Goal: Navigation & Orientation: Find specific page/section

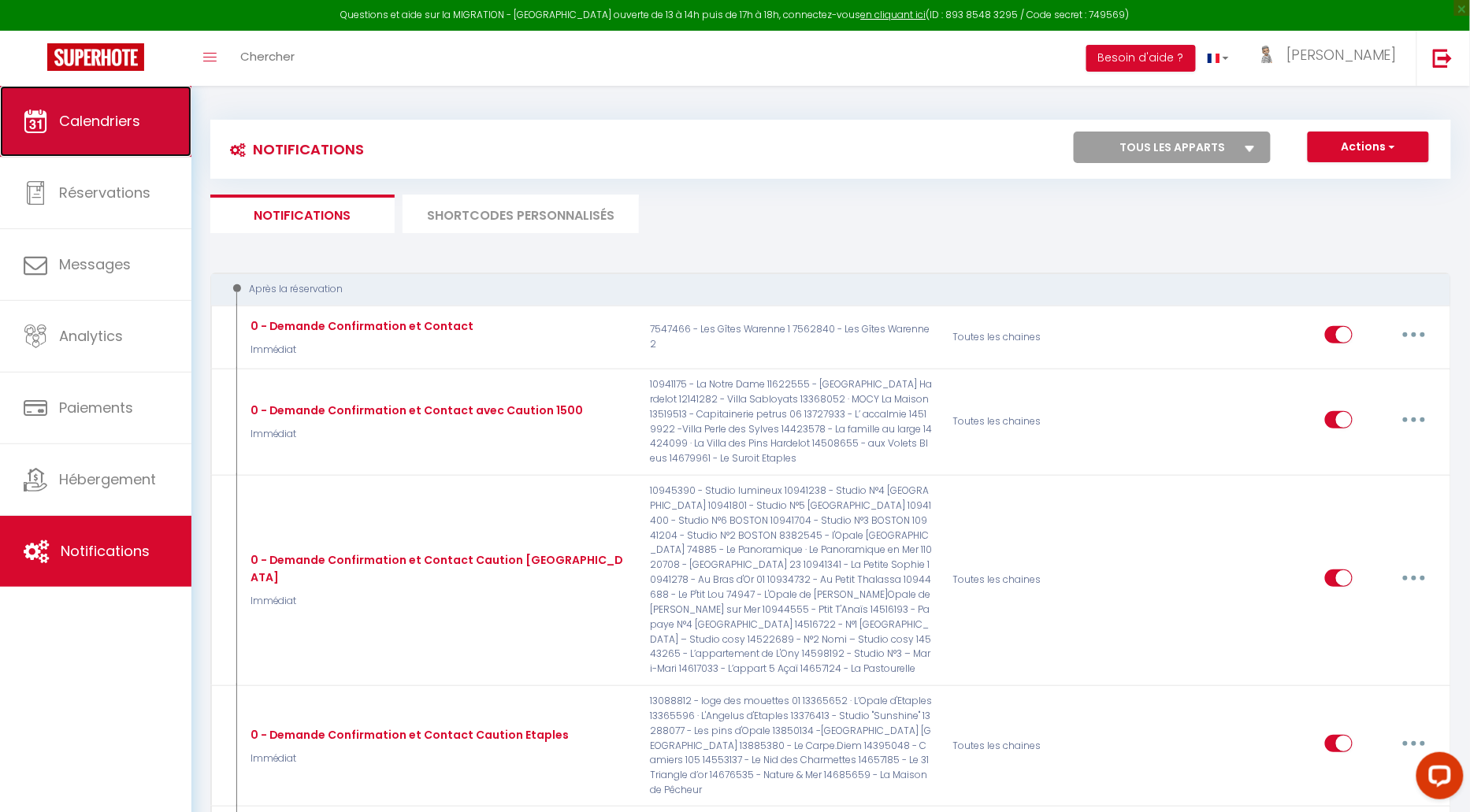
click at [114, 116] on span "Calendriers" at bounding box center [100, 121] width 81 height 20
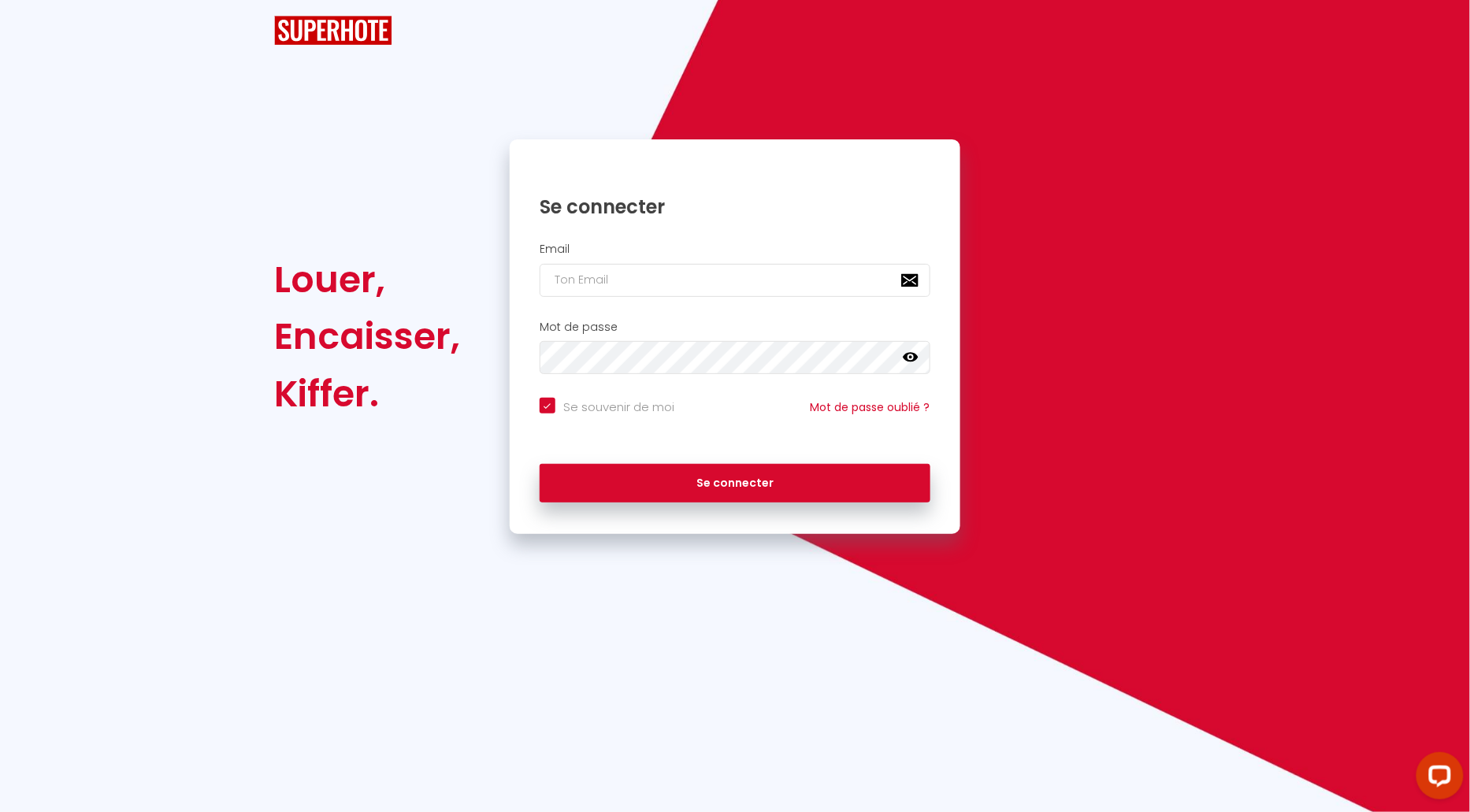
checkbox input "true"
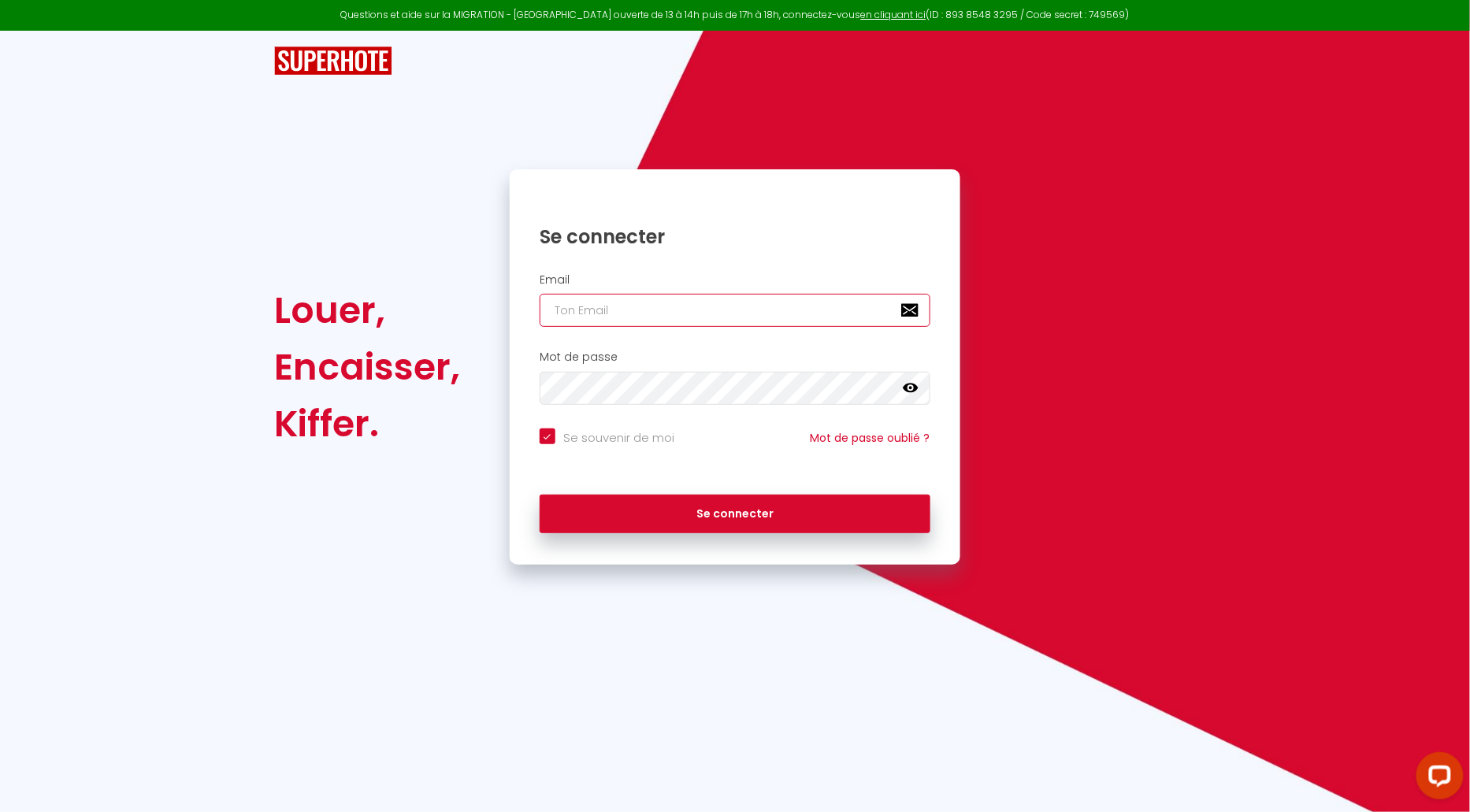
click at [598, 315] on input "email" at bounding box center [735, 310] width 391 height 33
type input "[EMAIL_ADDRESS][DOMAIN_NAME]"
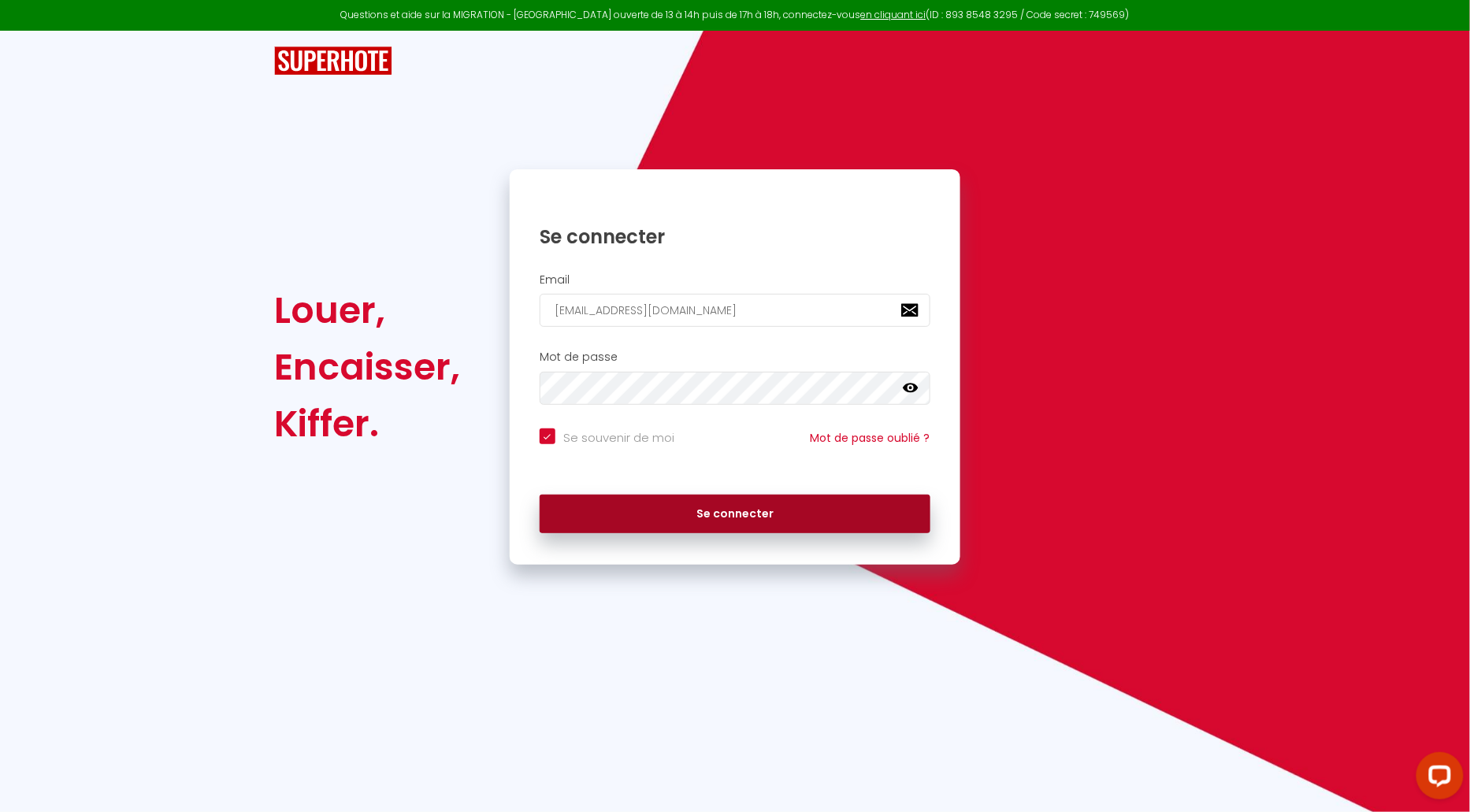
click at [765, 503] on button "Se connecter" at bounding box center [735, 514] width 391 height 39
checkbox input "true"
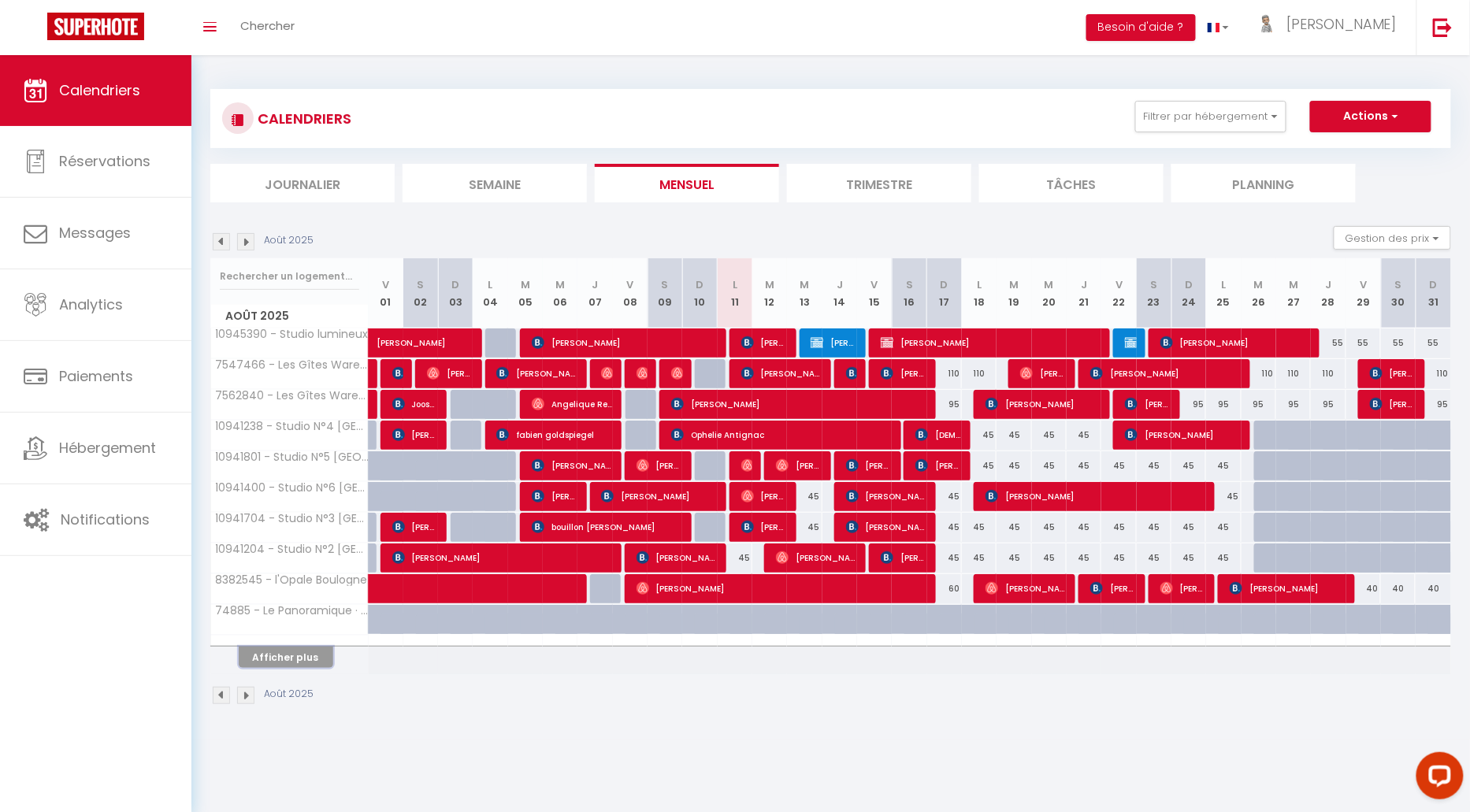
click at [300, 654] on button "Afficher plus" at bounding box center [286, 657] width 95 height 21
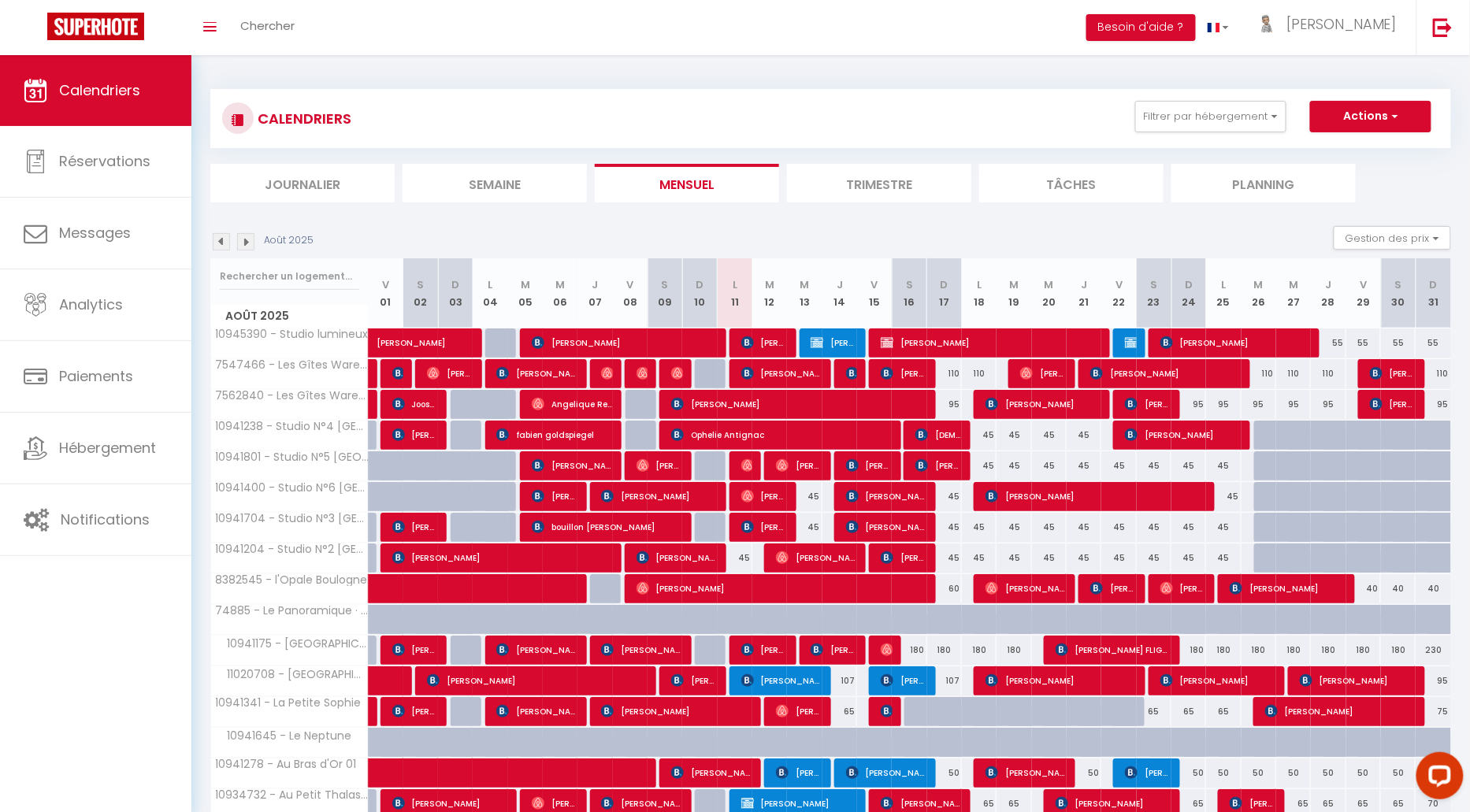
click at [304, 187] on li "Journalier" at bounding box center [303, 183] width 184 height 39
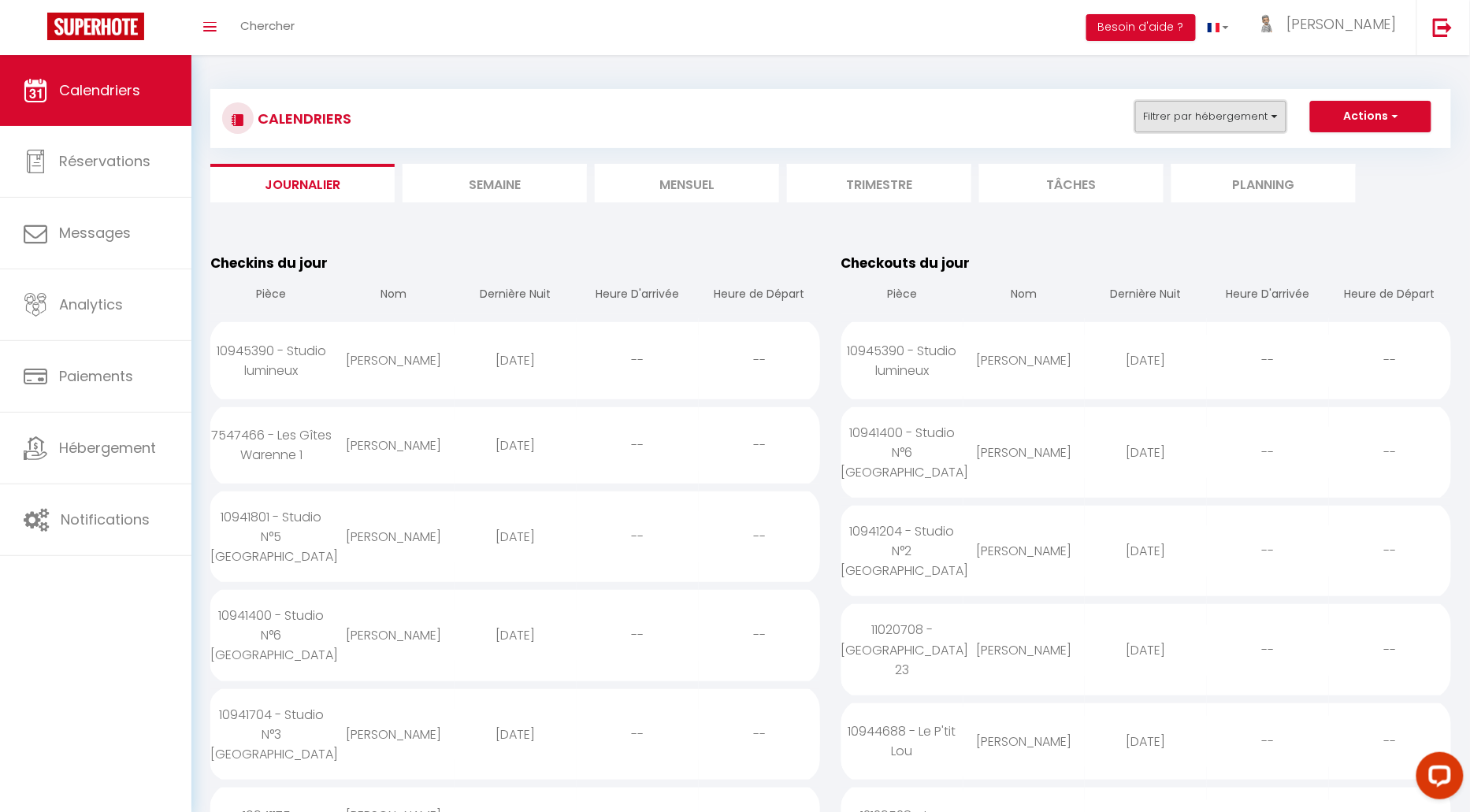
click at [1201, 122] on button "Filtrer par hébergement" at bounding box center [1211, 117] width 151 height 31
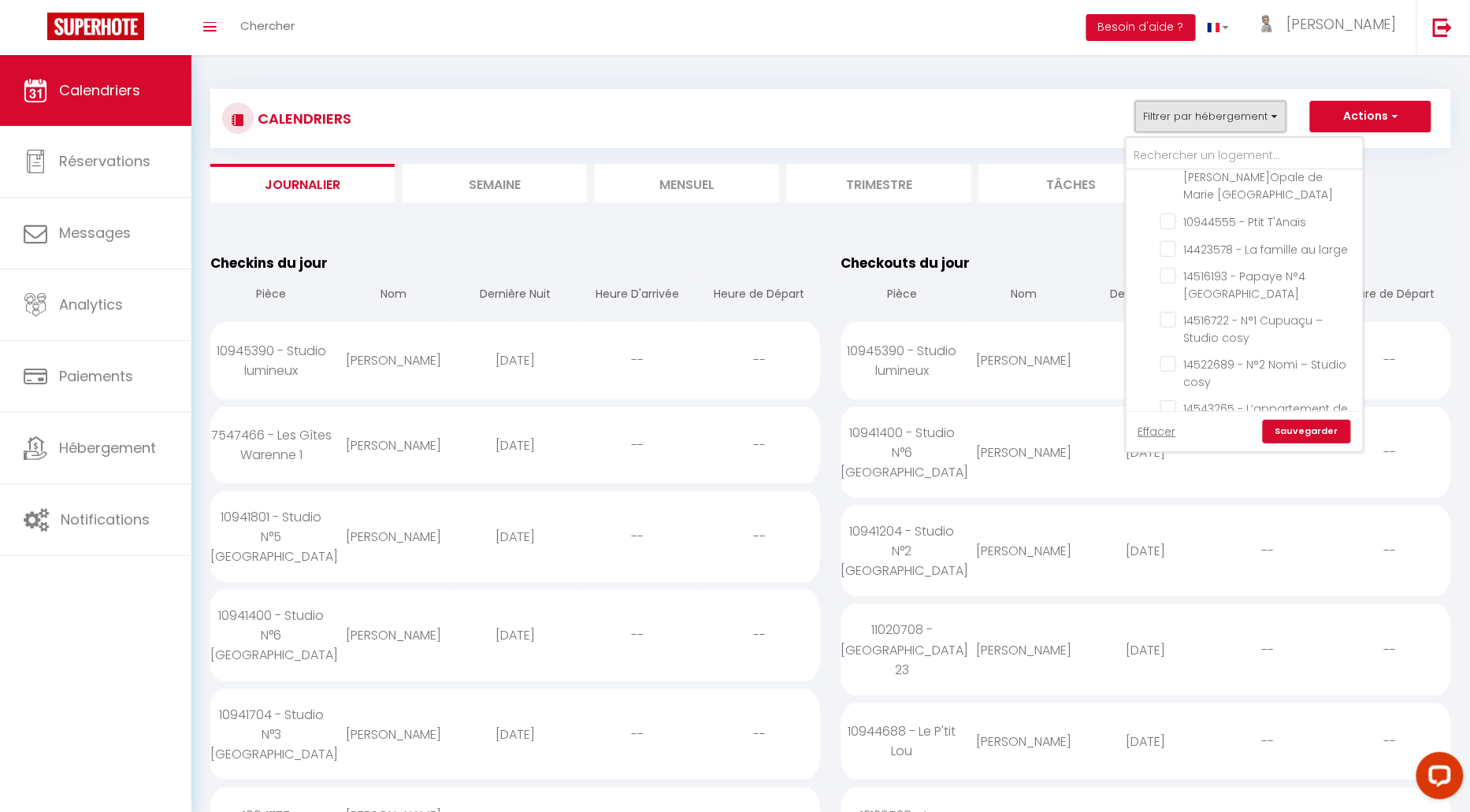
scroll to position [1383, 0]
click at [1155, 554] on input "Agence Etaples" at bounding box center [1260, 562] width 236 height 16
checkbox input "true"
checkbox input "false"
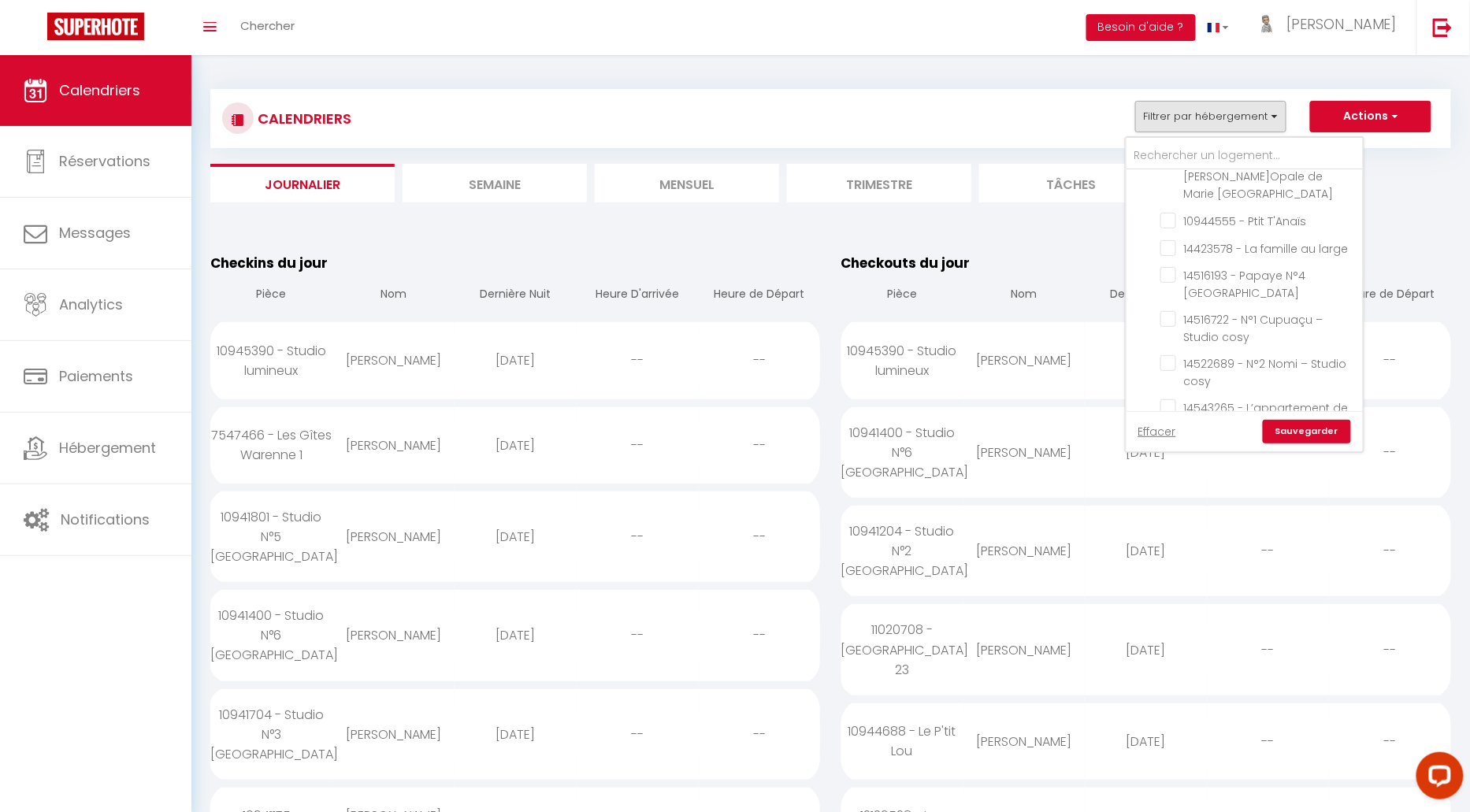
checkbox input "false"
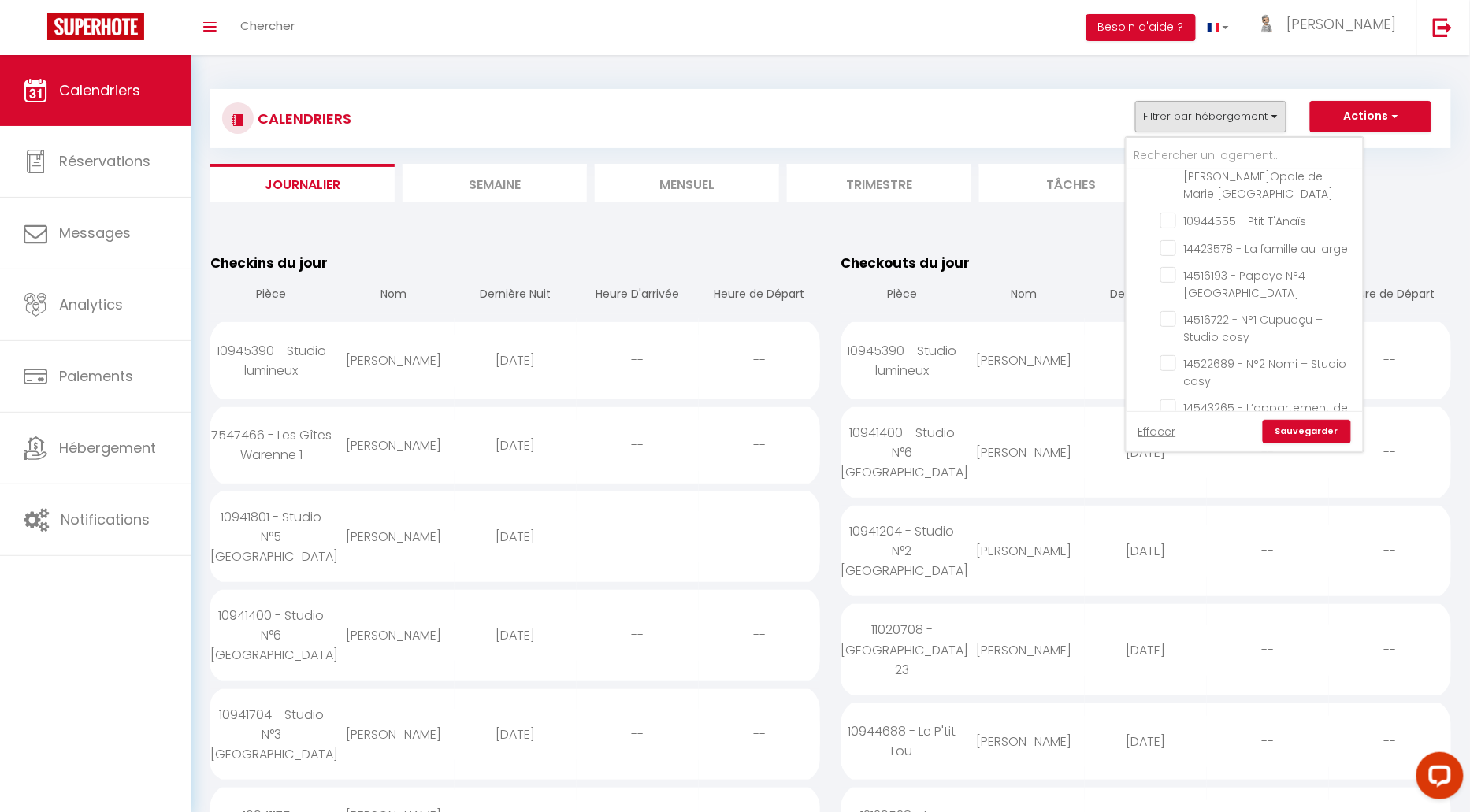
checkbox input "false"
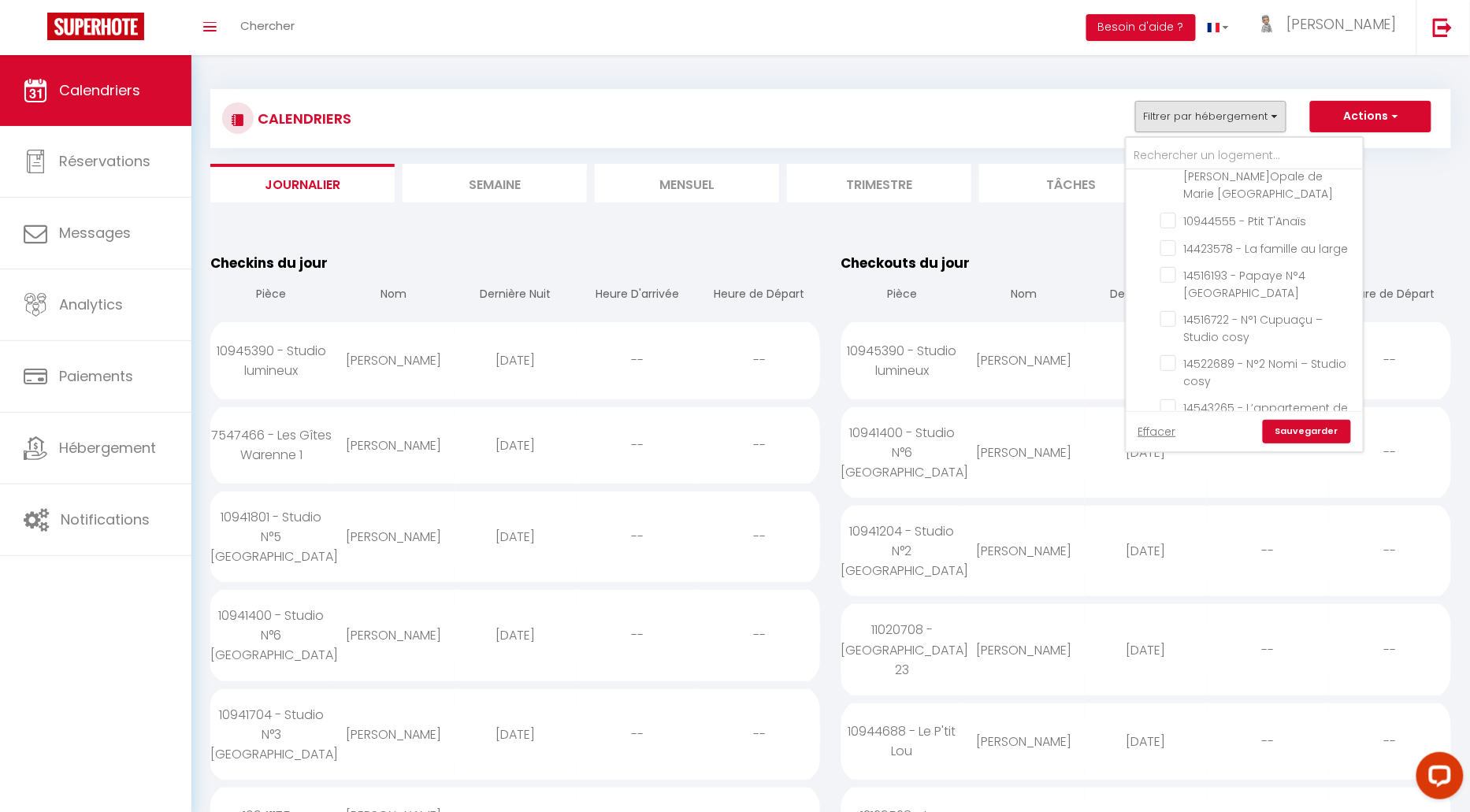
checkbox input "false"
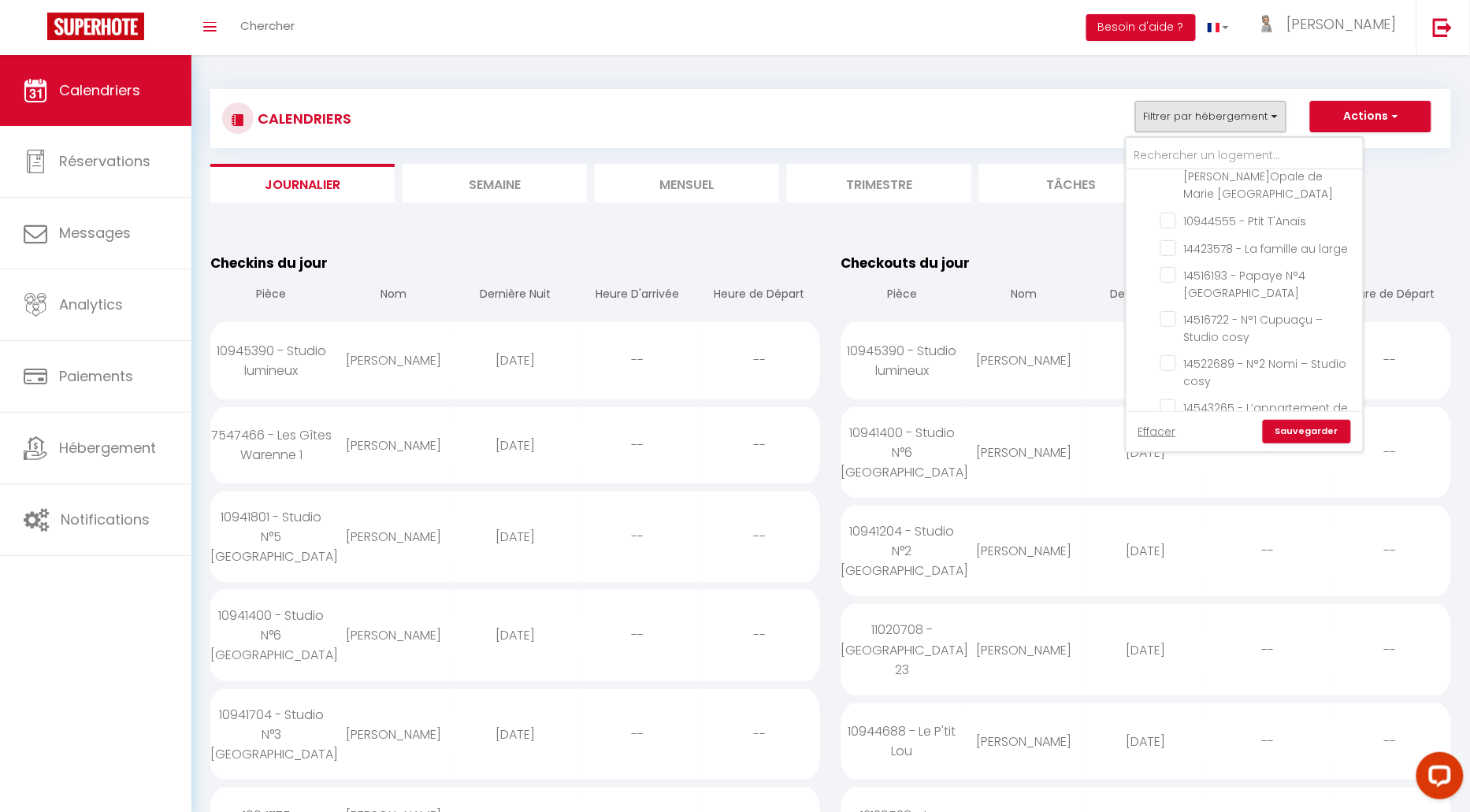
checkbox input "false"
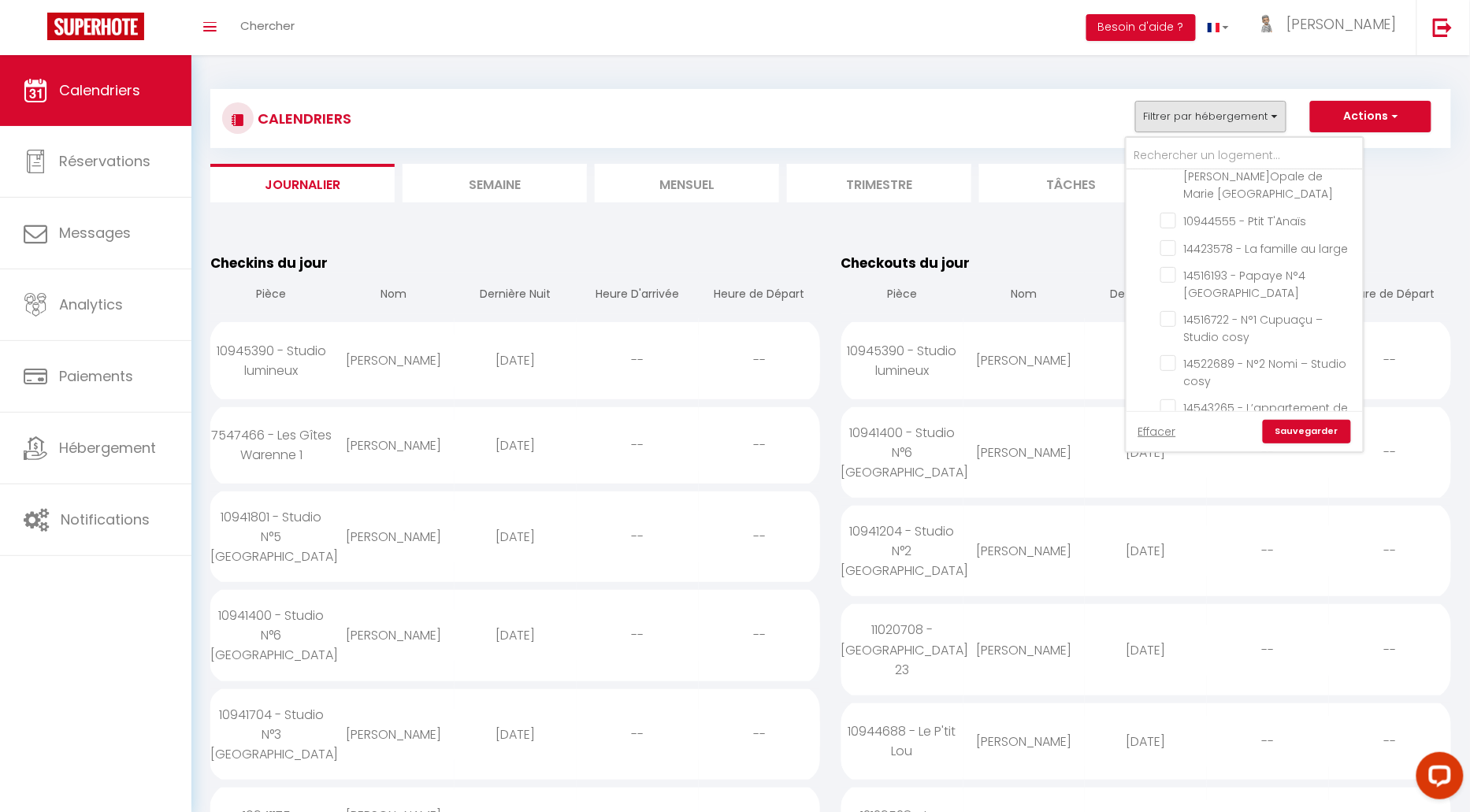
checkbox input "false"
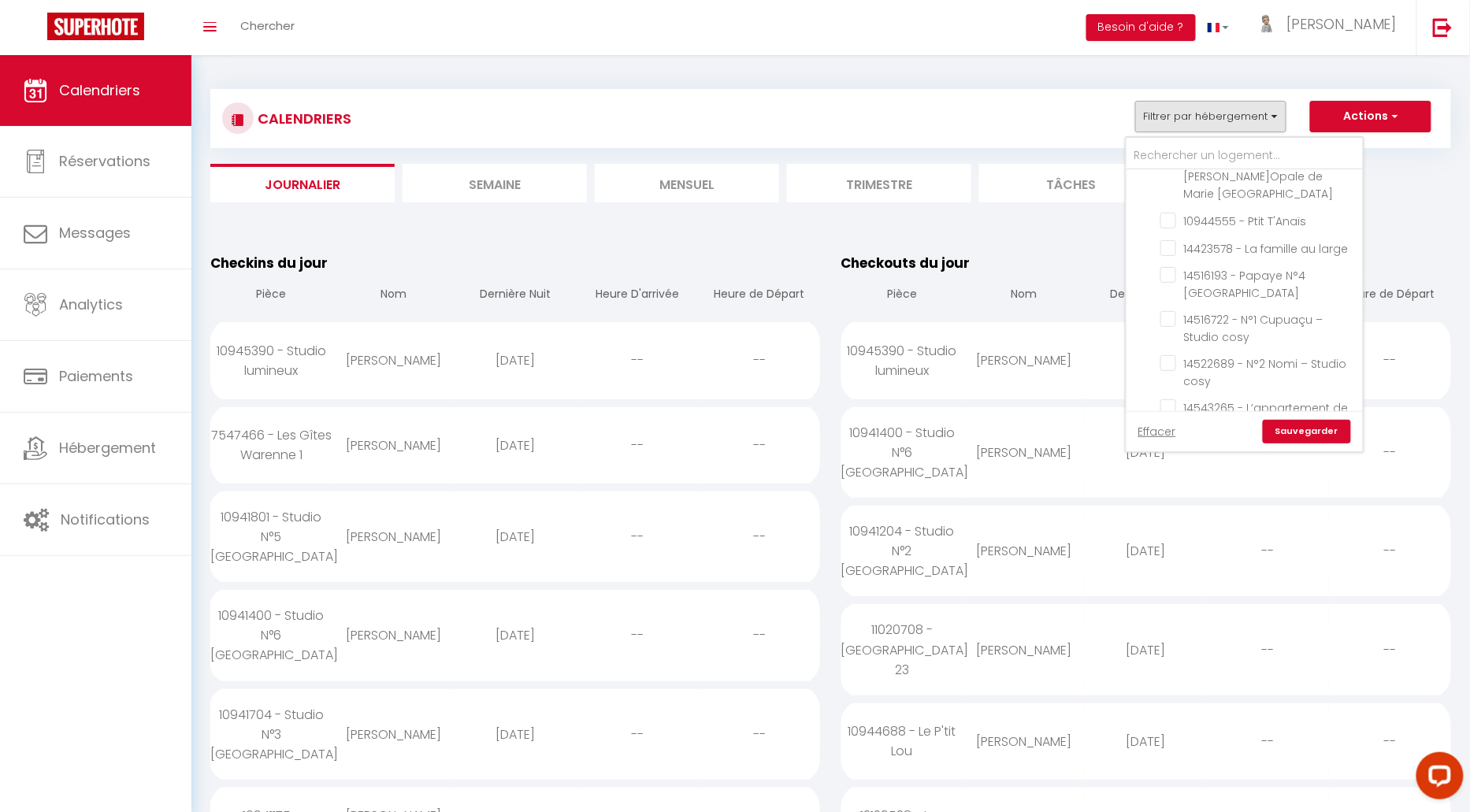
checkbox input "false"
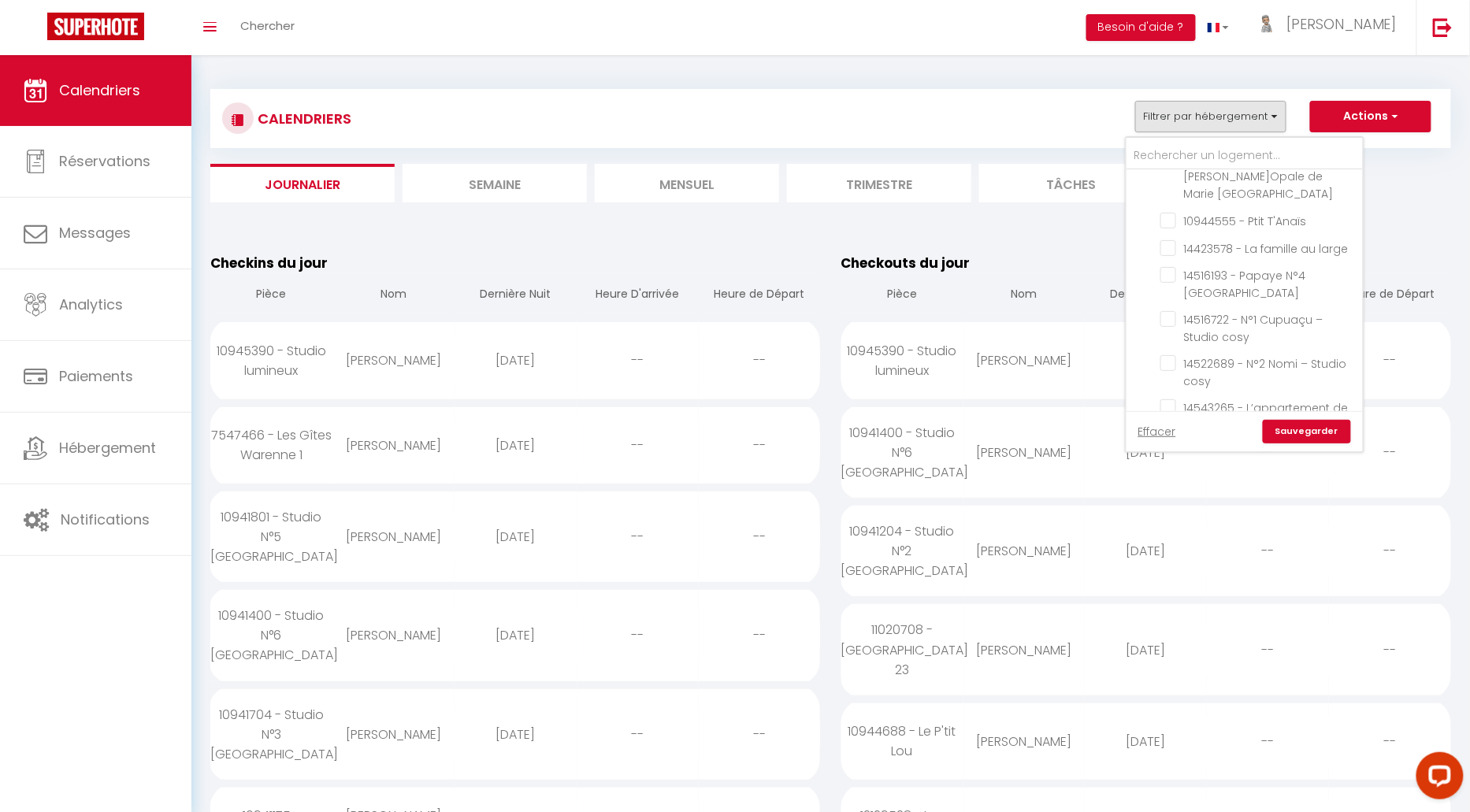
checkbox input "false"
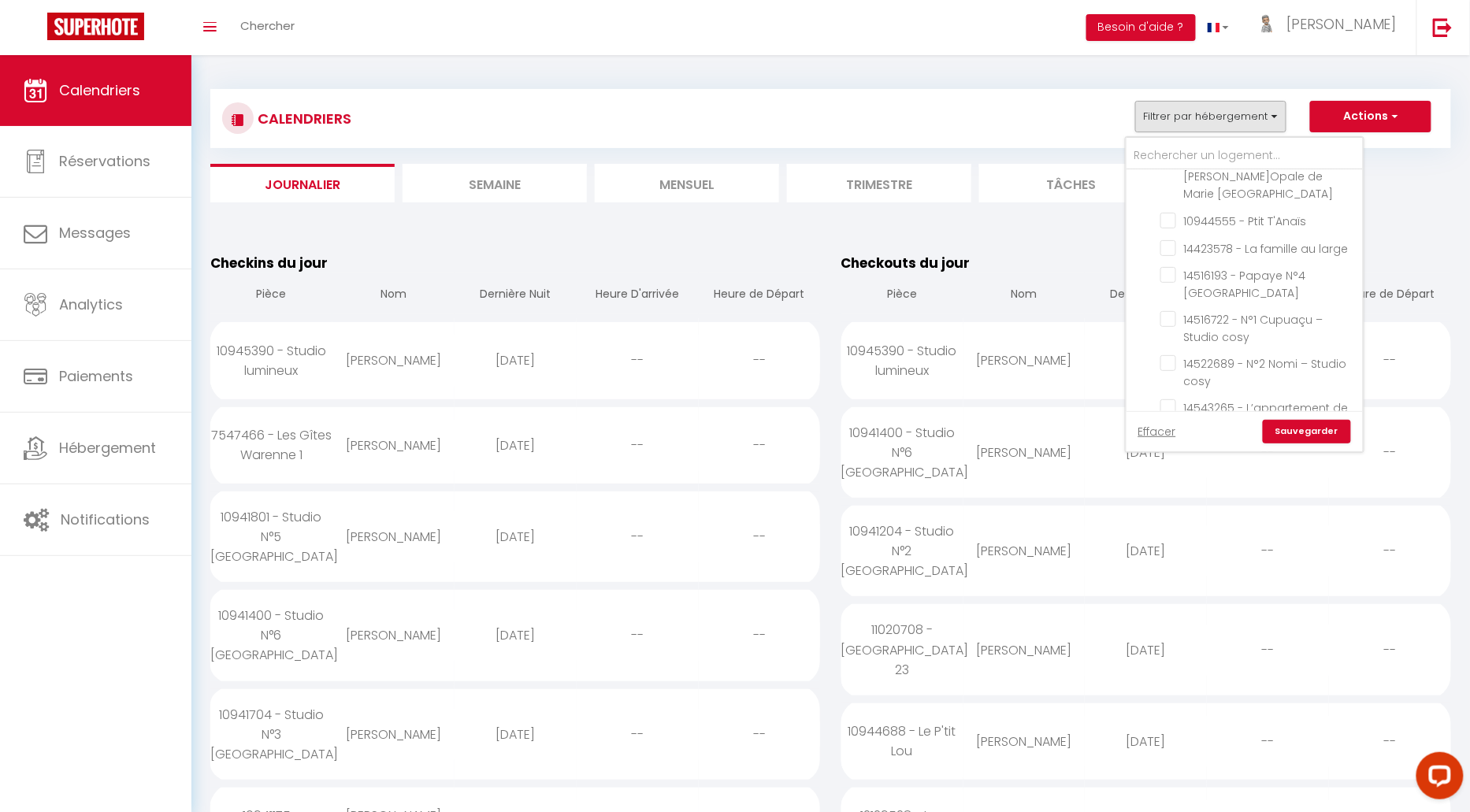
checkbox input "false"
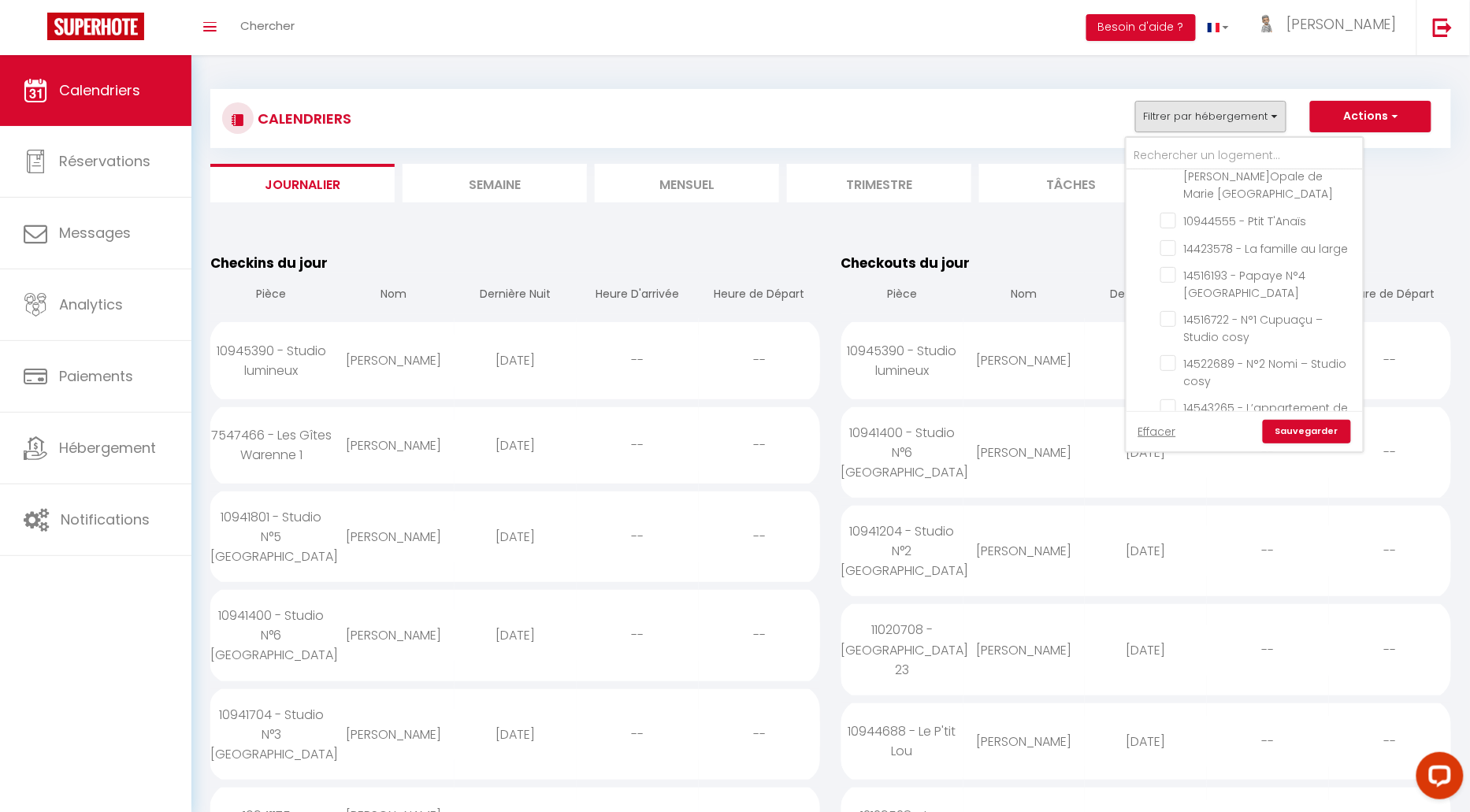
checkbox input "false"
checkbox input "true"
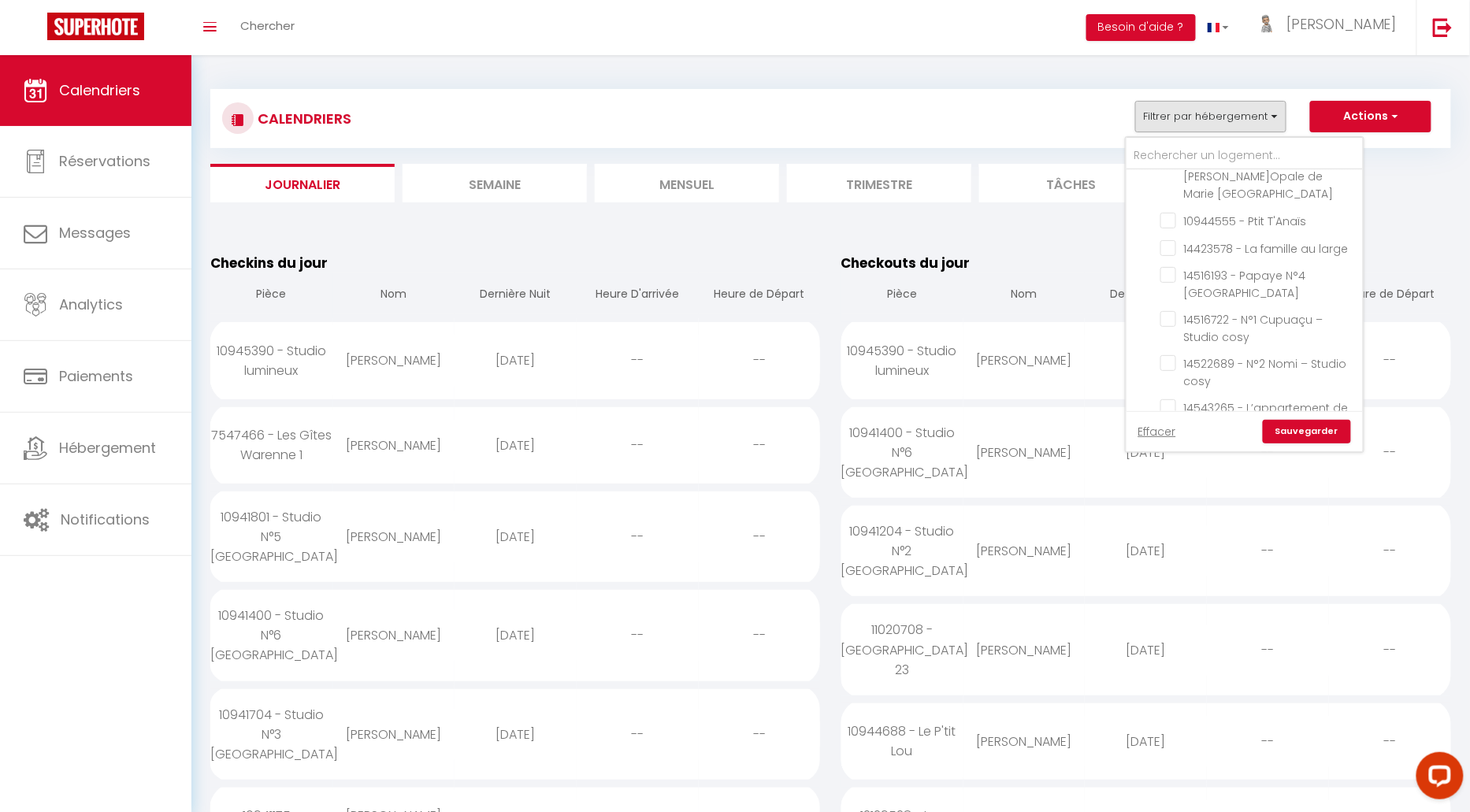
checkbox input "true"
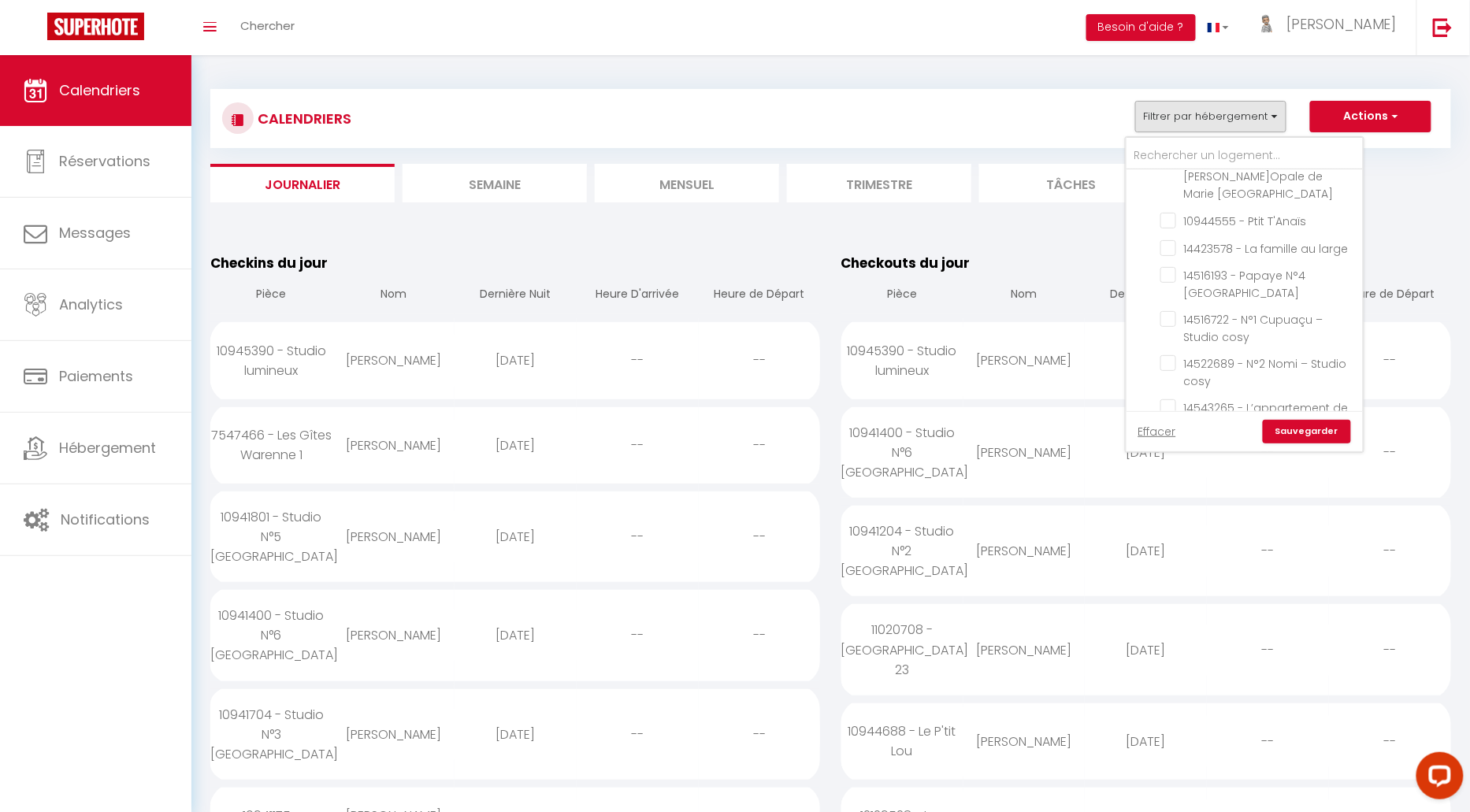
checkbox input "true"
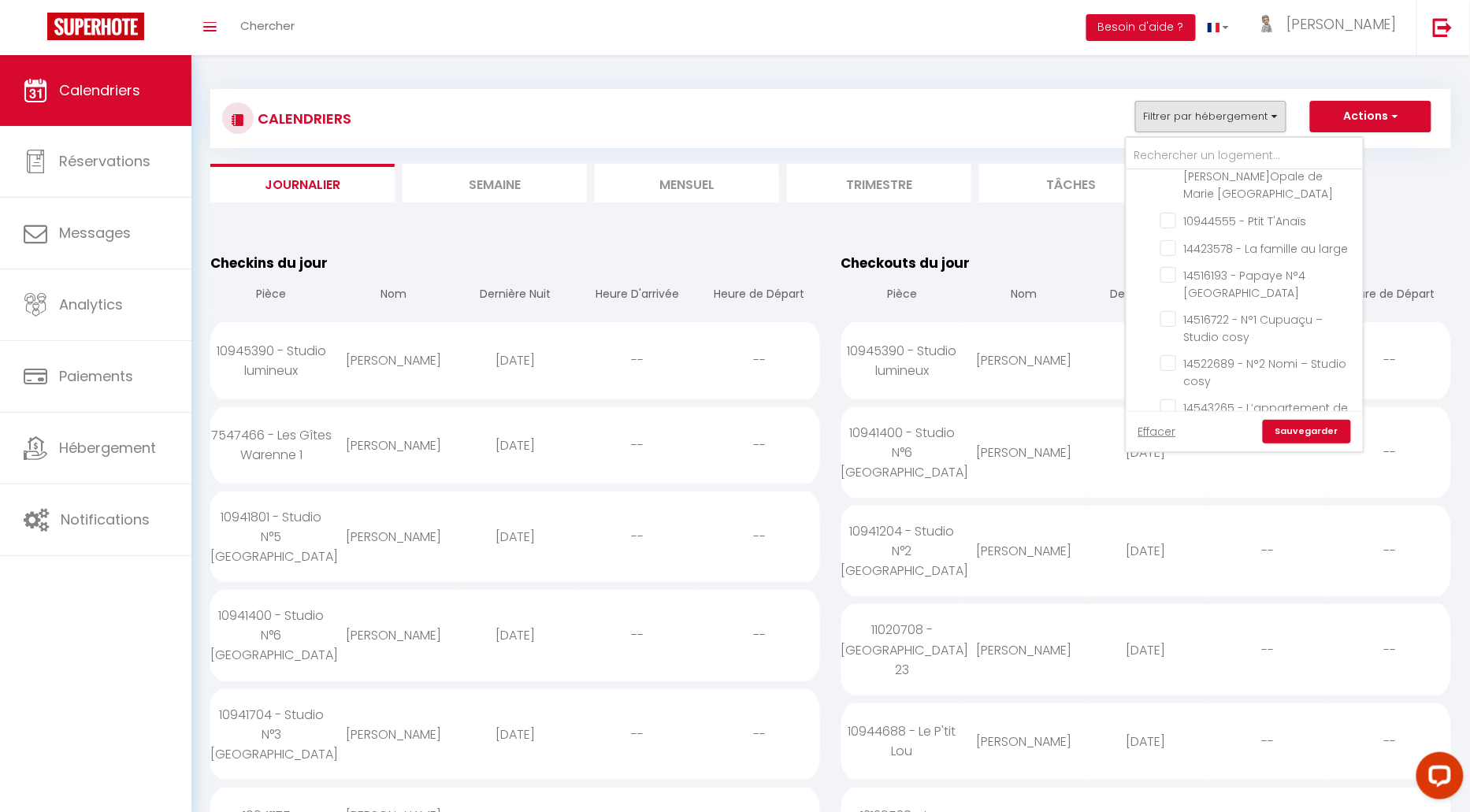
checkbox input "true"
checkbox input "false"
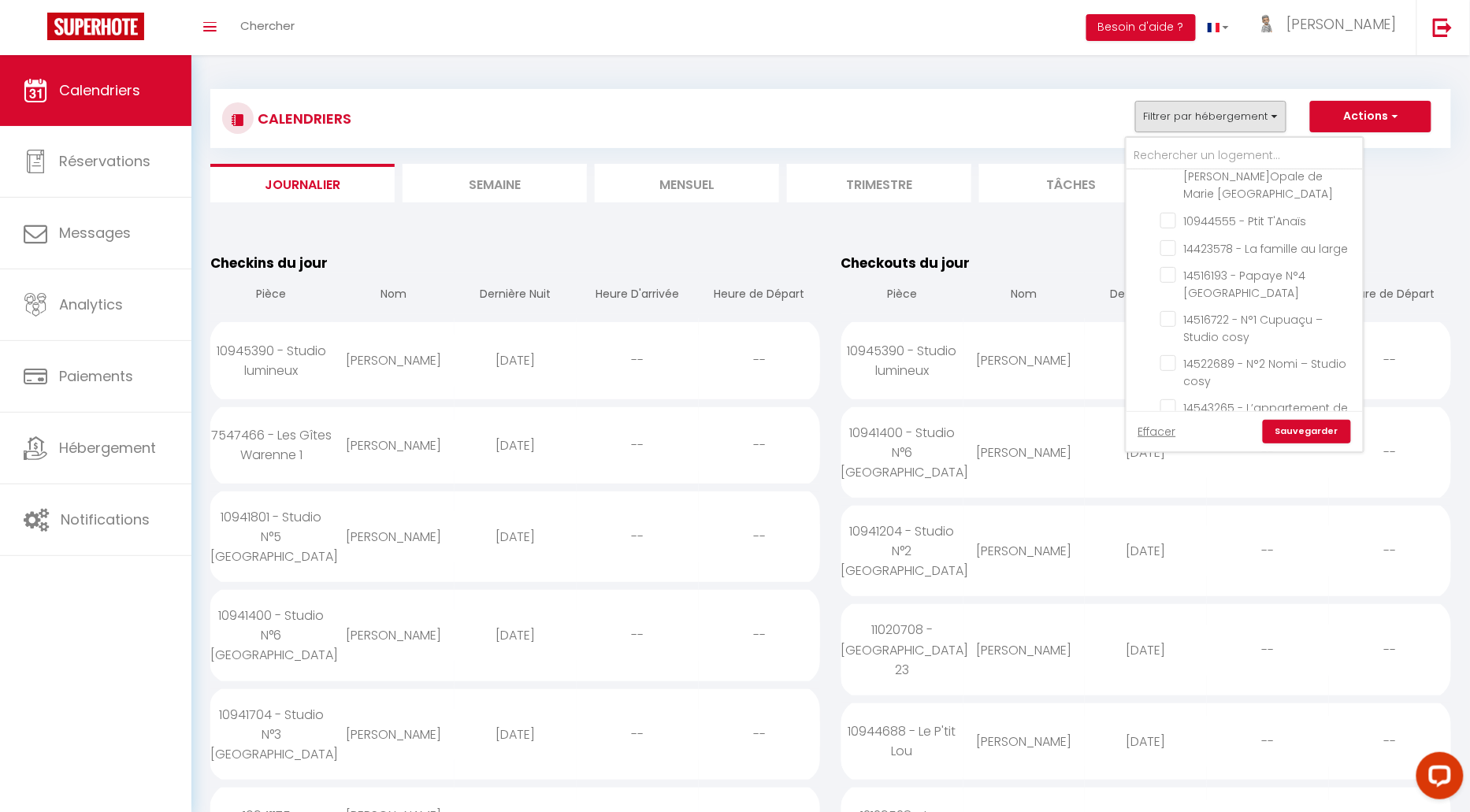
checkbox input "false"
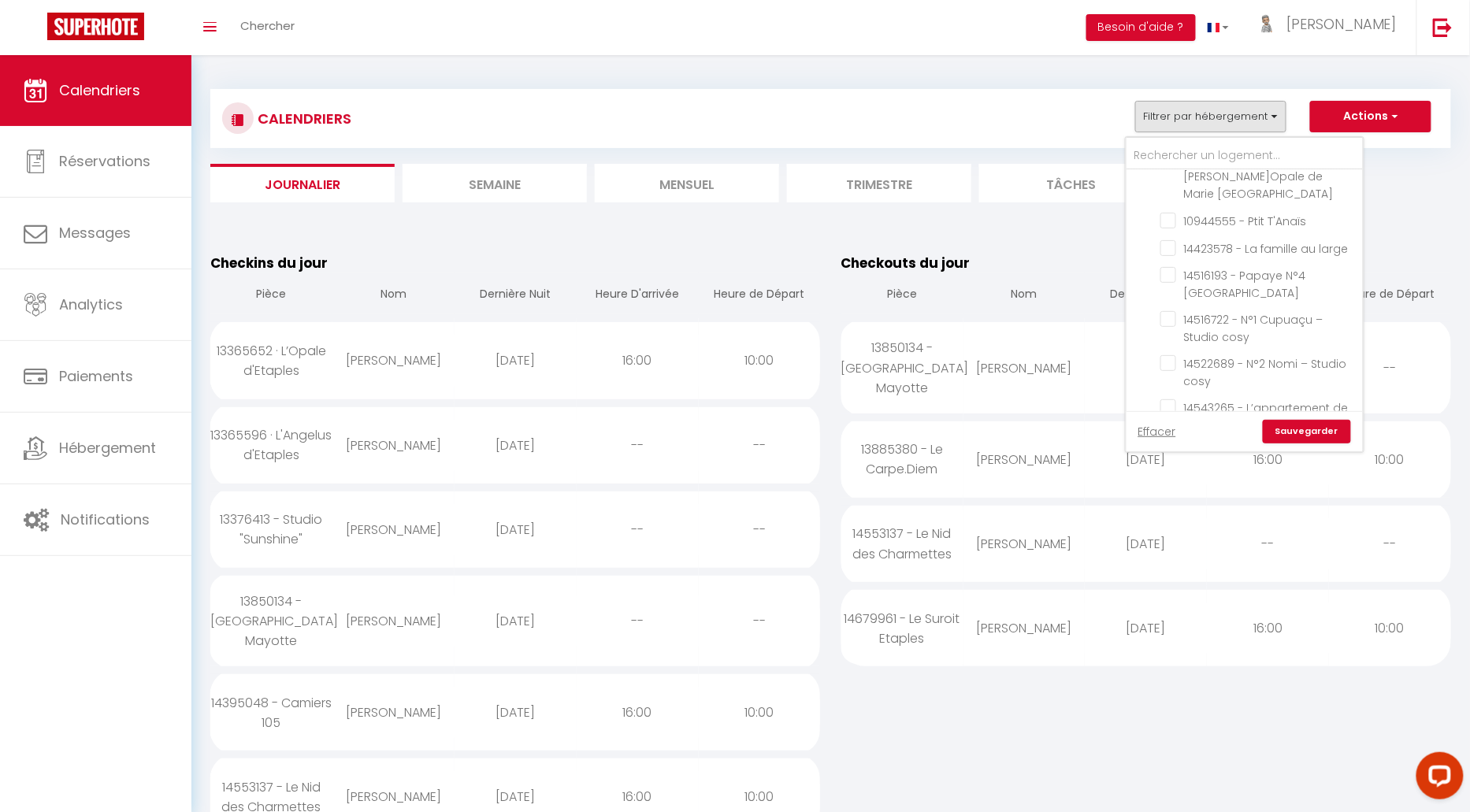
scroll to position [1927, 0]
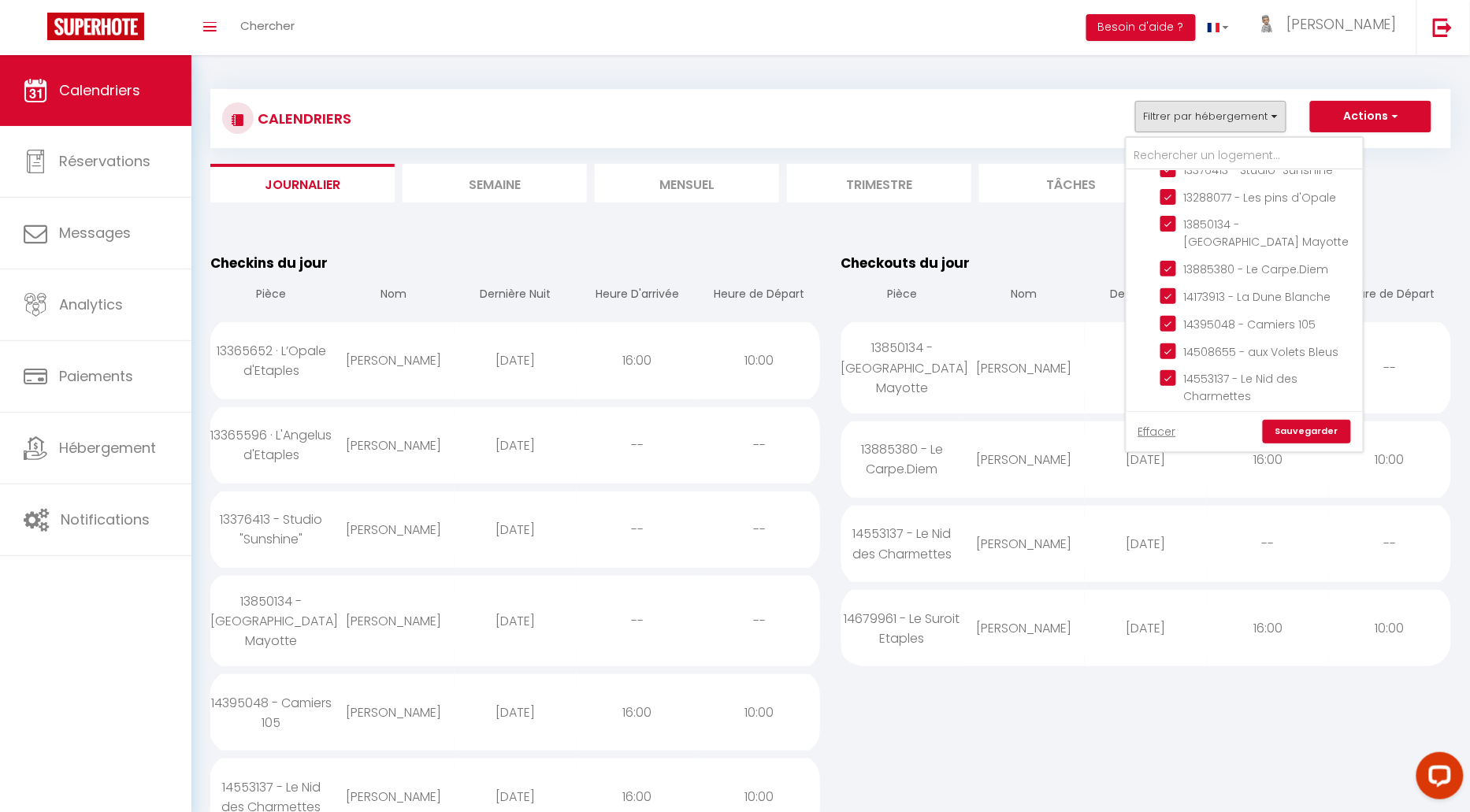
click at [1172, 665] on input "14587082 - Studio "Le Chalutier"" at bounding box center [1258, 672] width 197 height 16
checkbox input "true"
checkbox input "false"
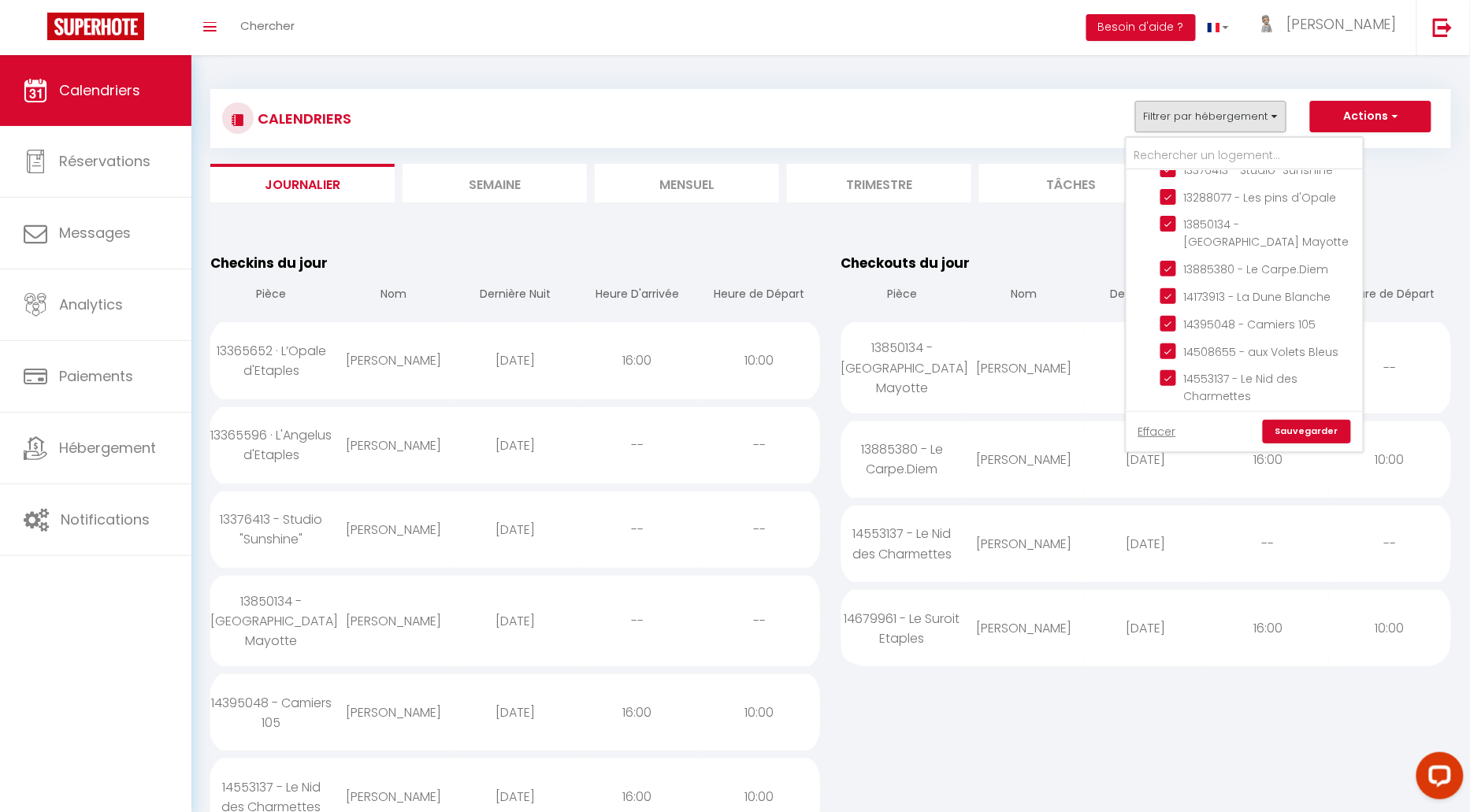
checkbox input "false"
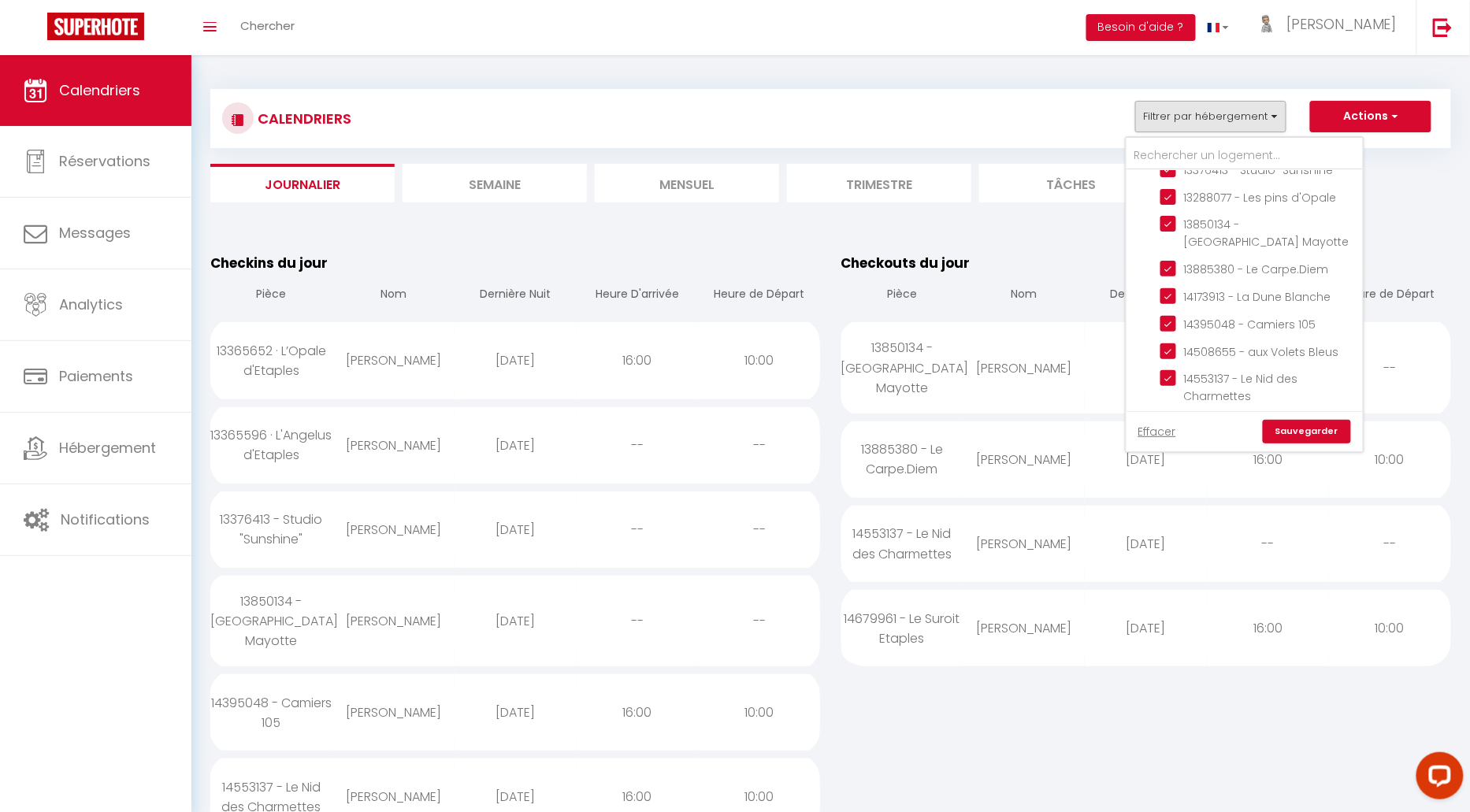
checkbox input "false"
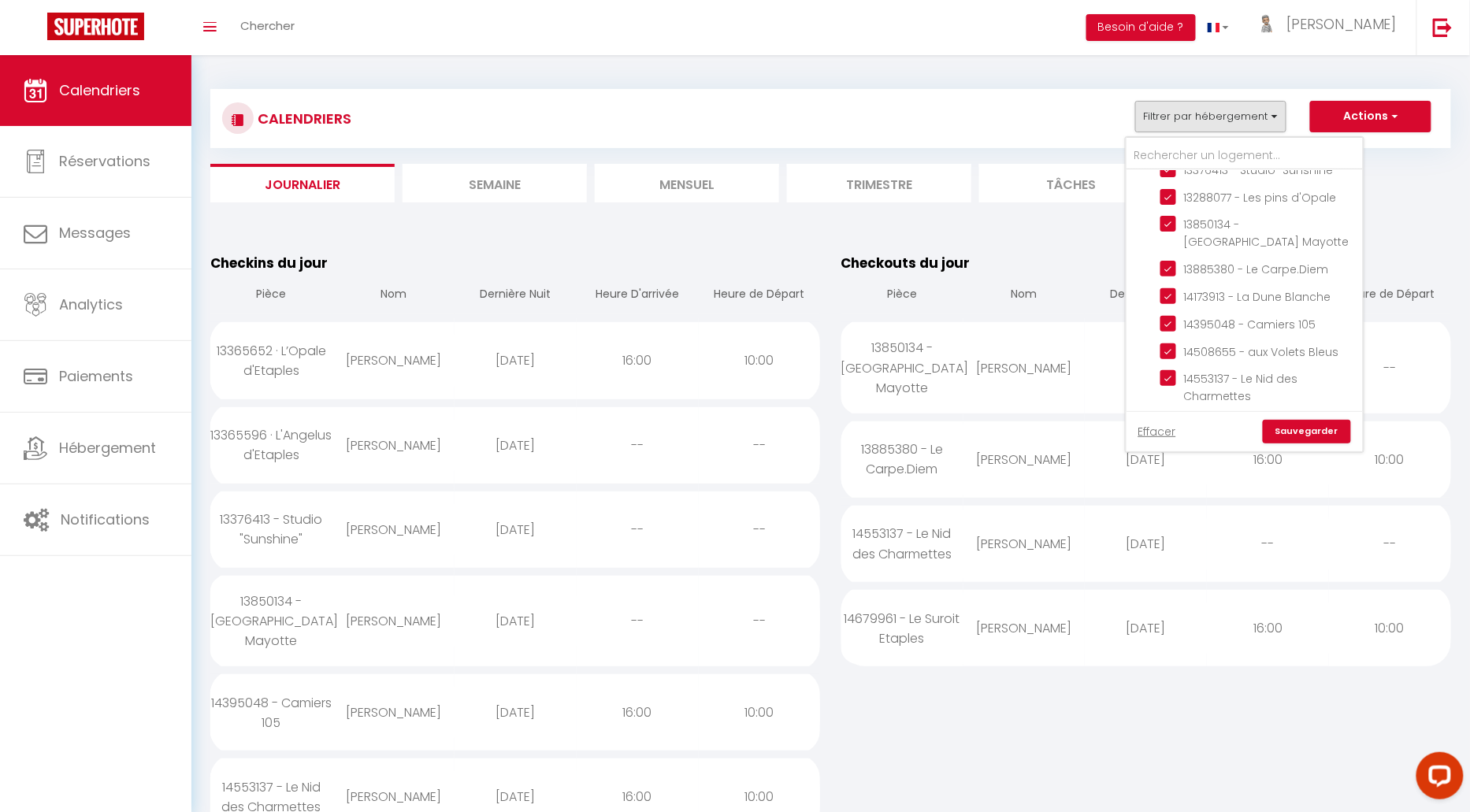
checkbox input "false"
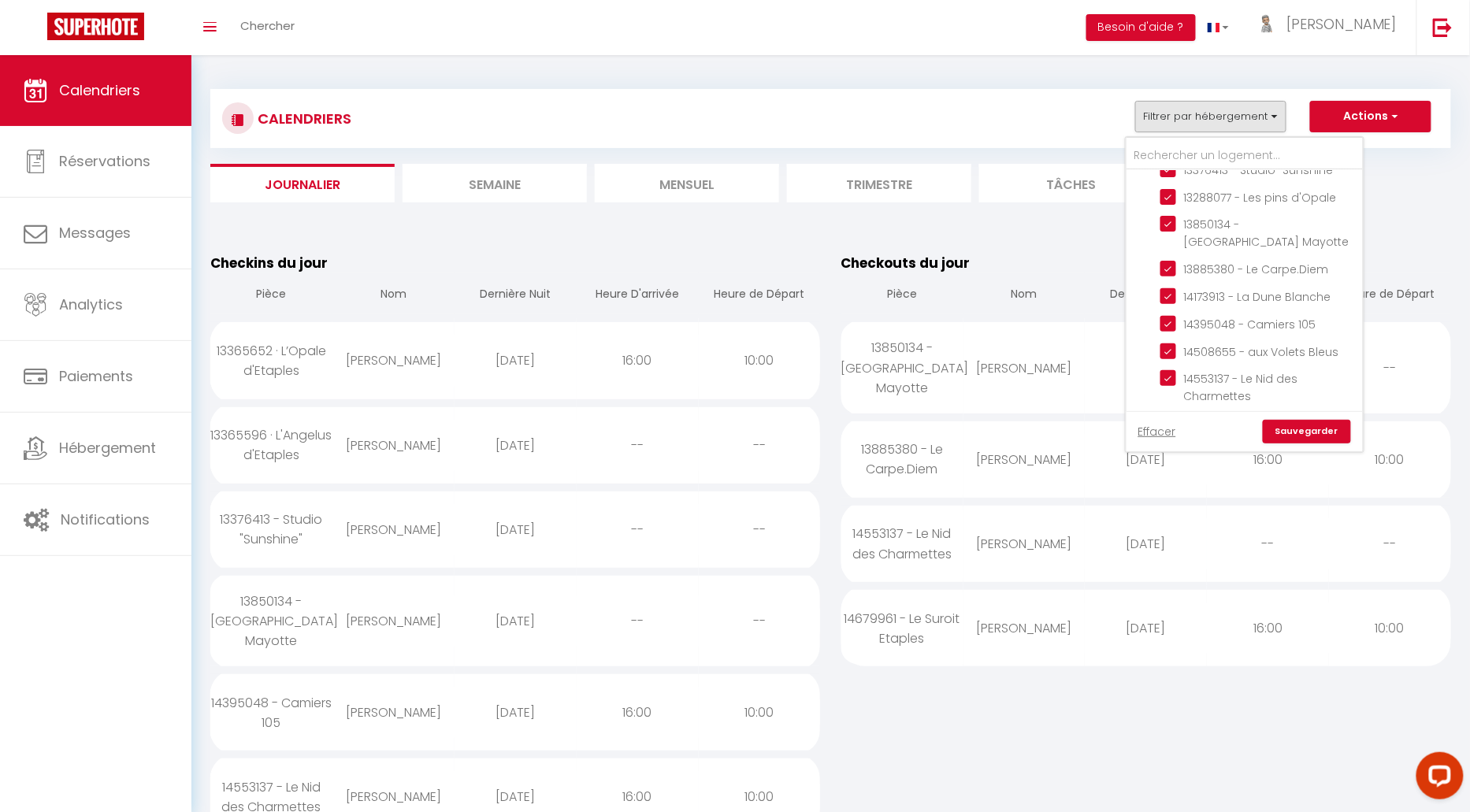
checkbox input "false"
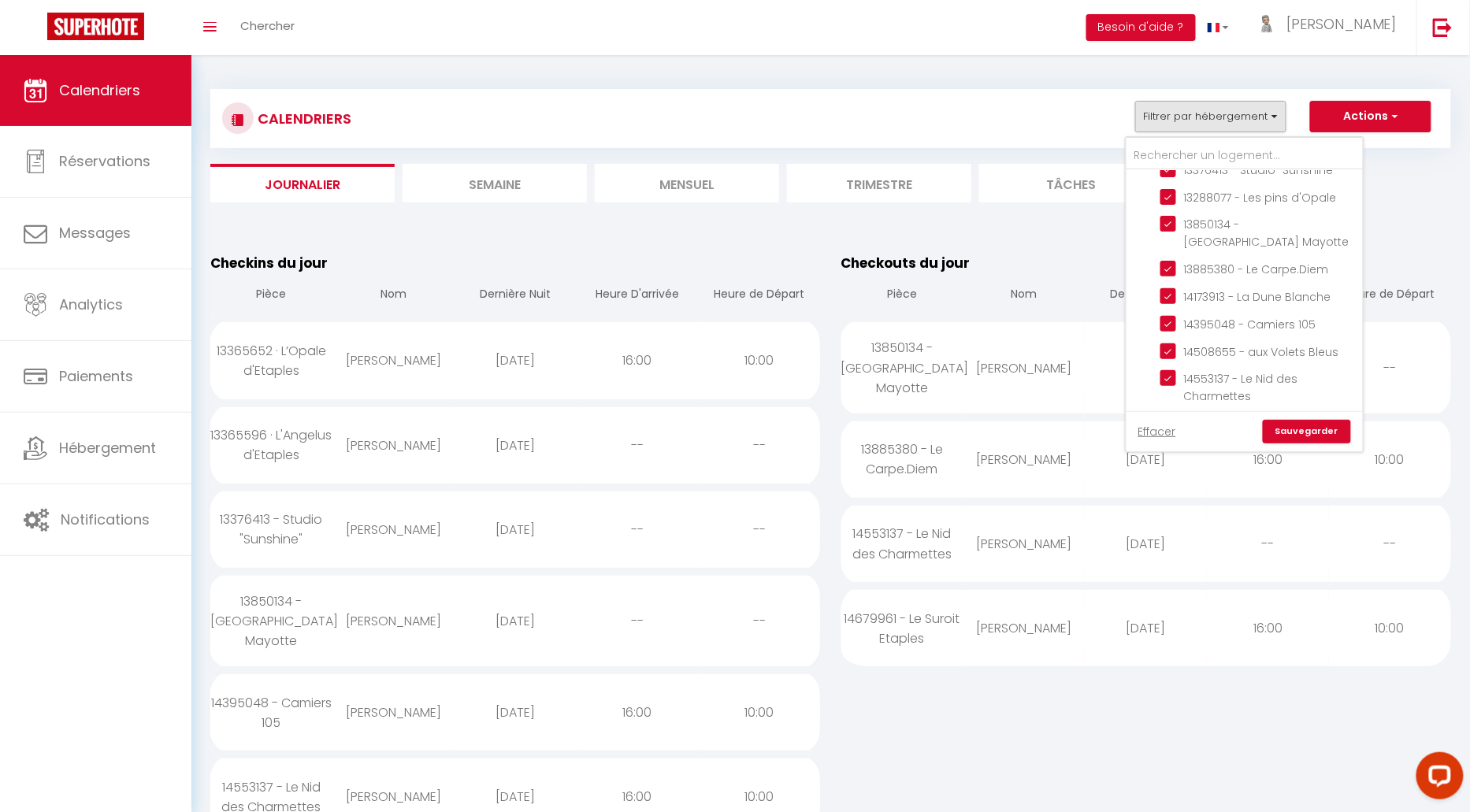
checkbox input "false"
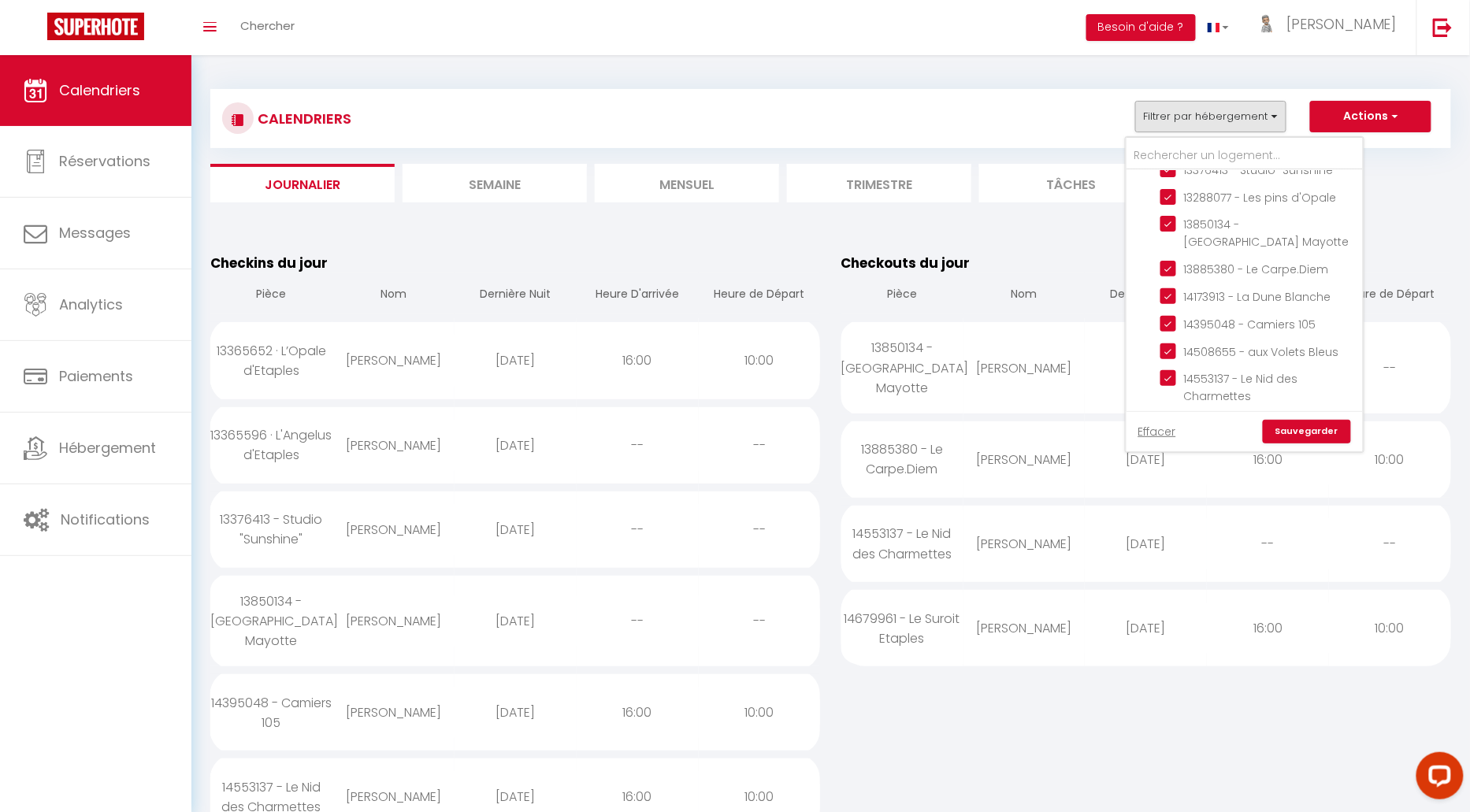
checkbox input "false"
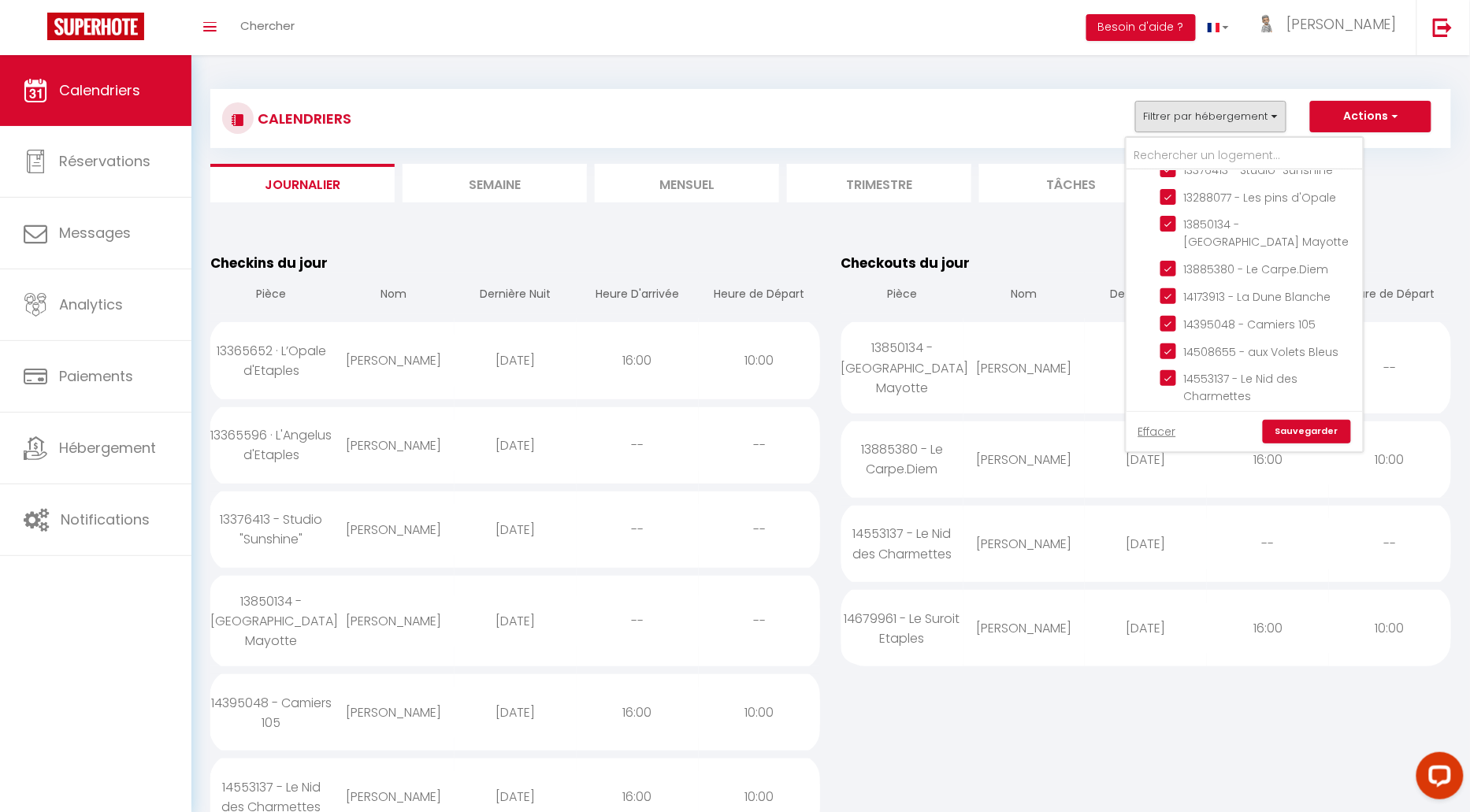
checkbox input "false"
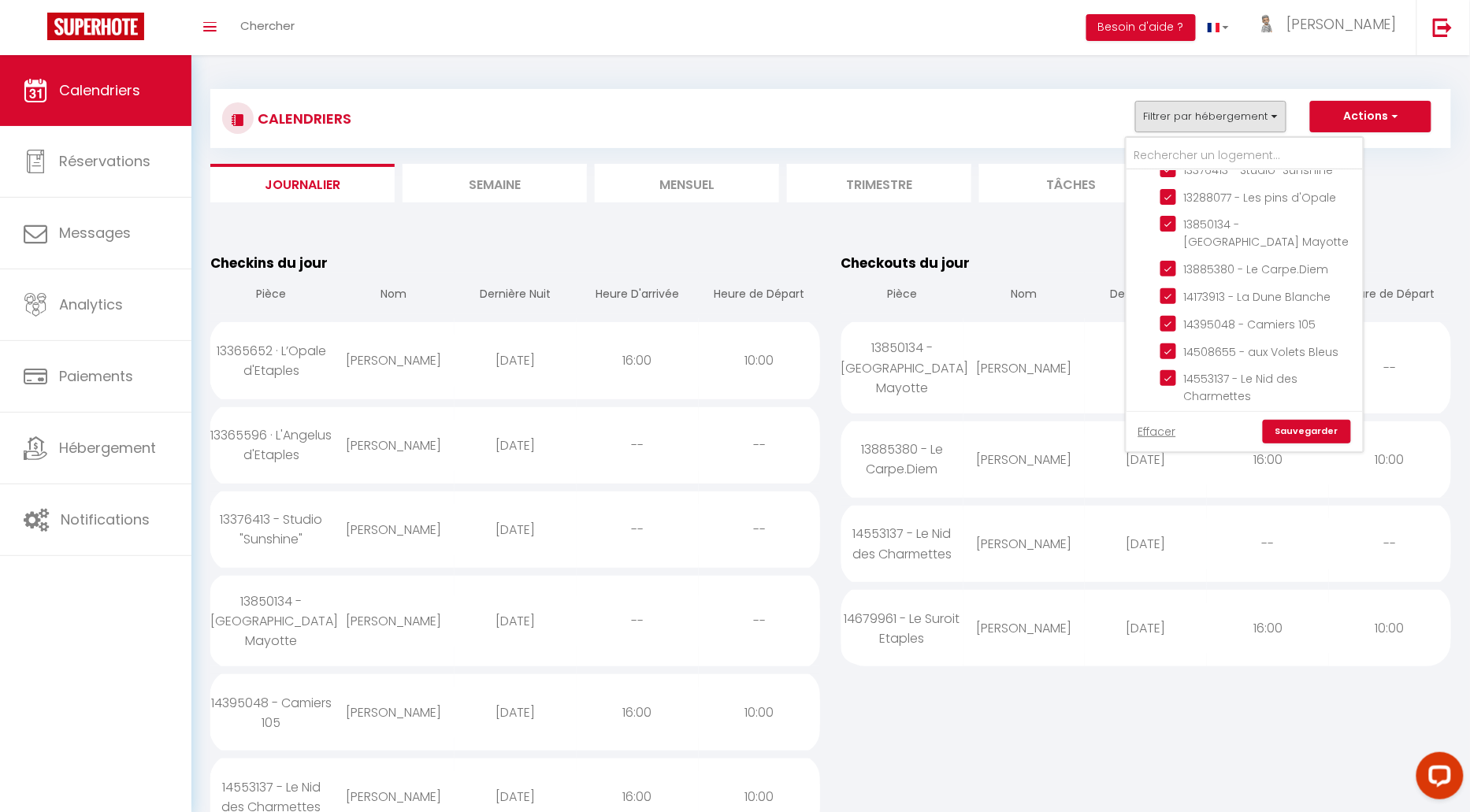
checkbox input "false"
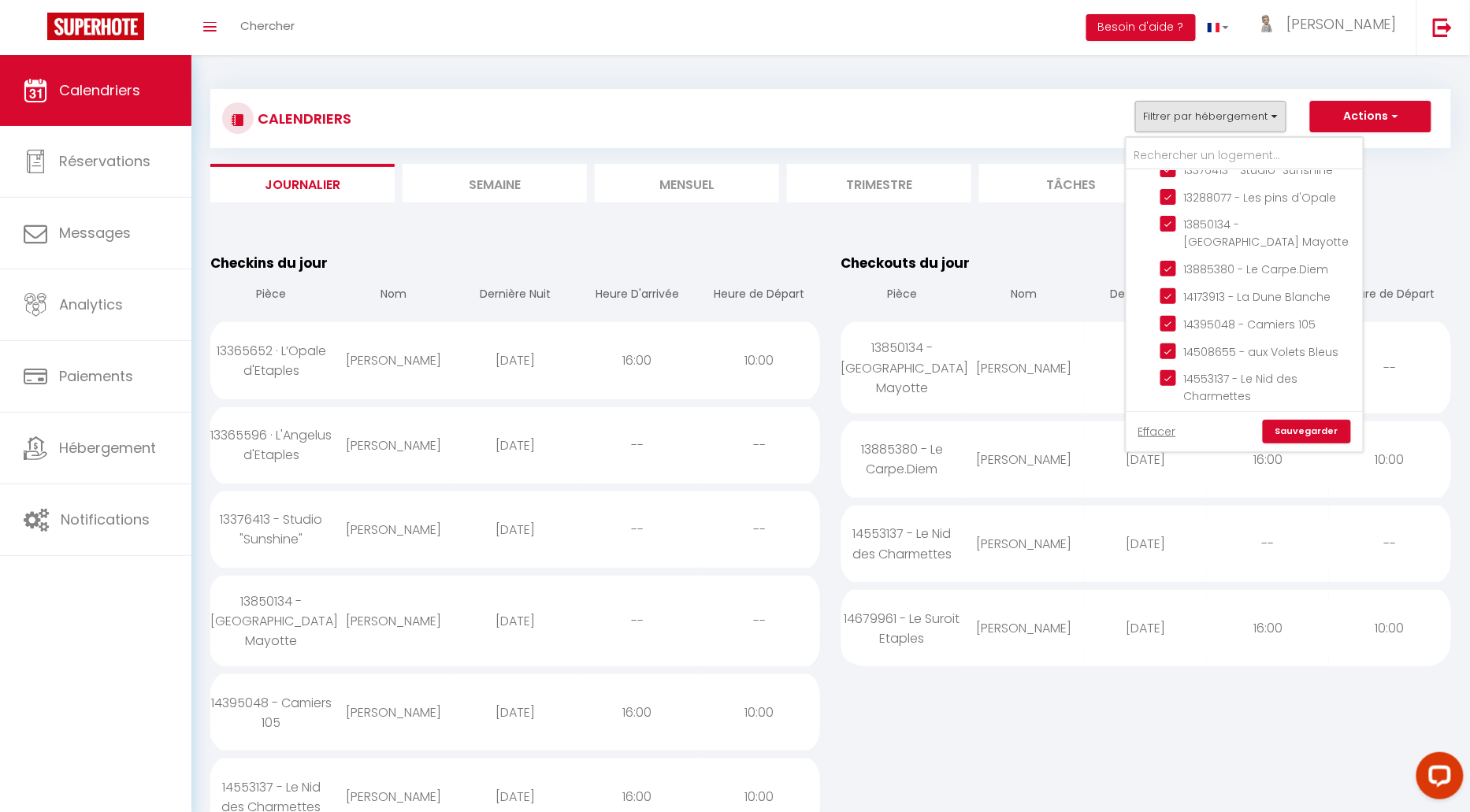
checkbox input "false"
click at [1298, 426] on link "Sauvegarder" at bounding box center [1306, 431] width 88 height 24
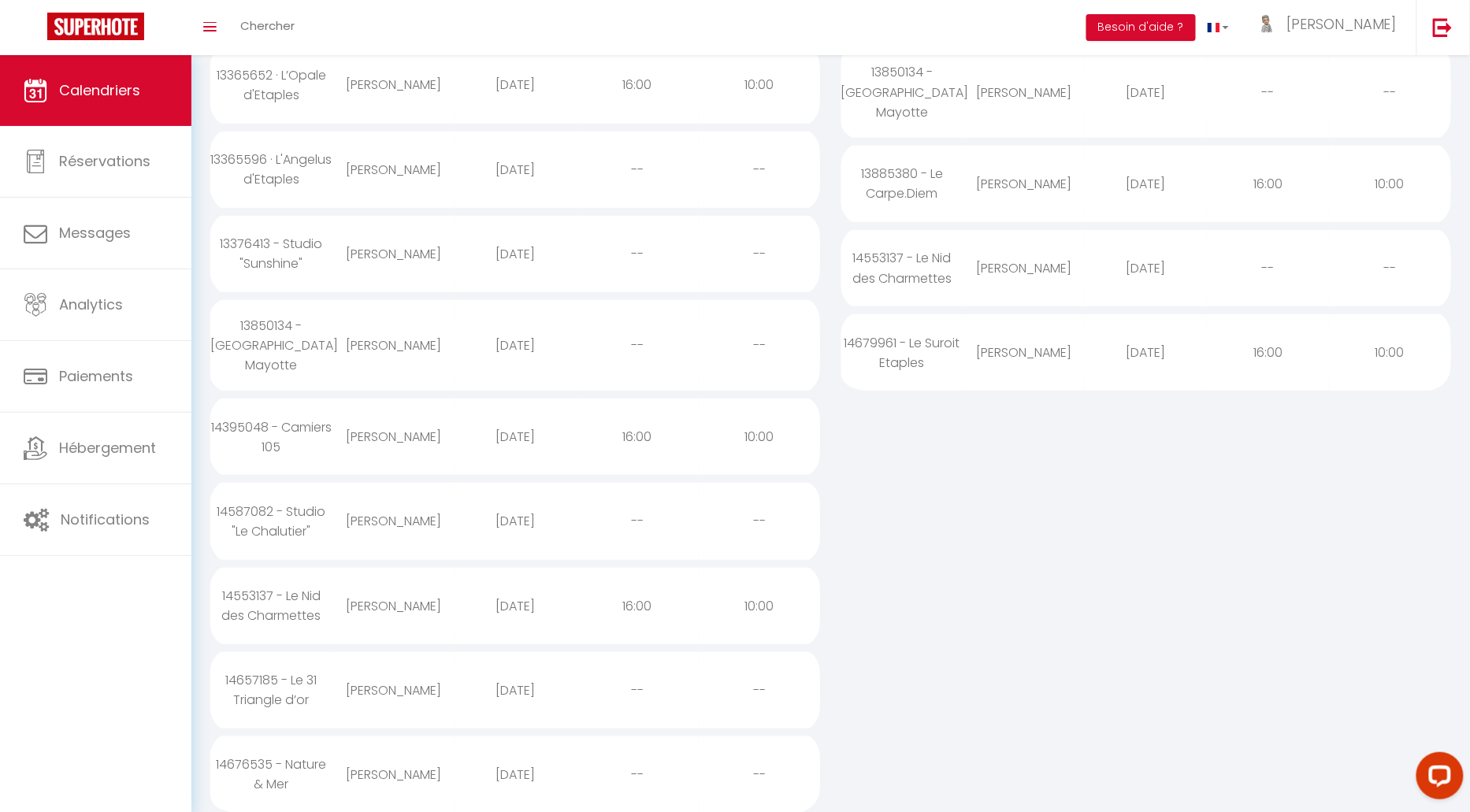
scroll to position [0, 0]
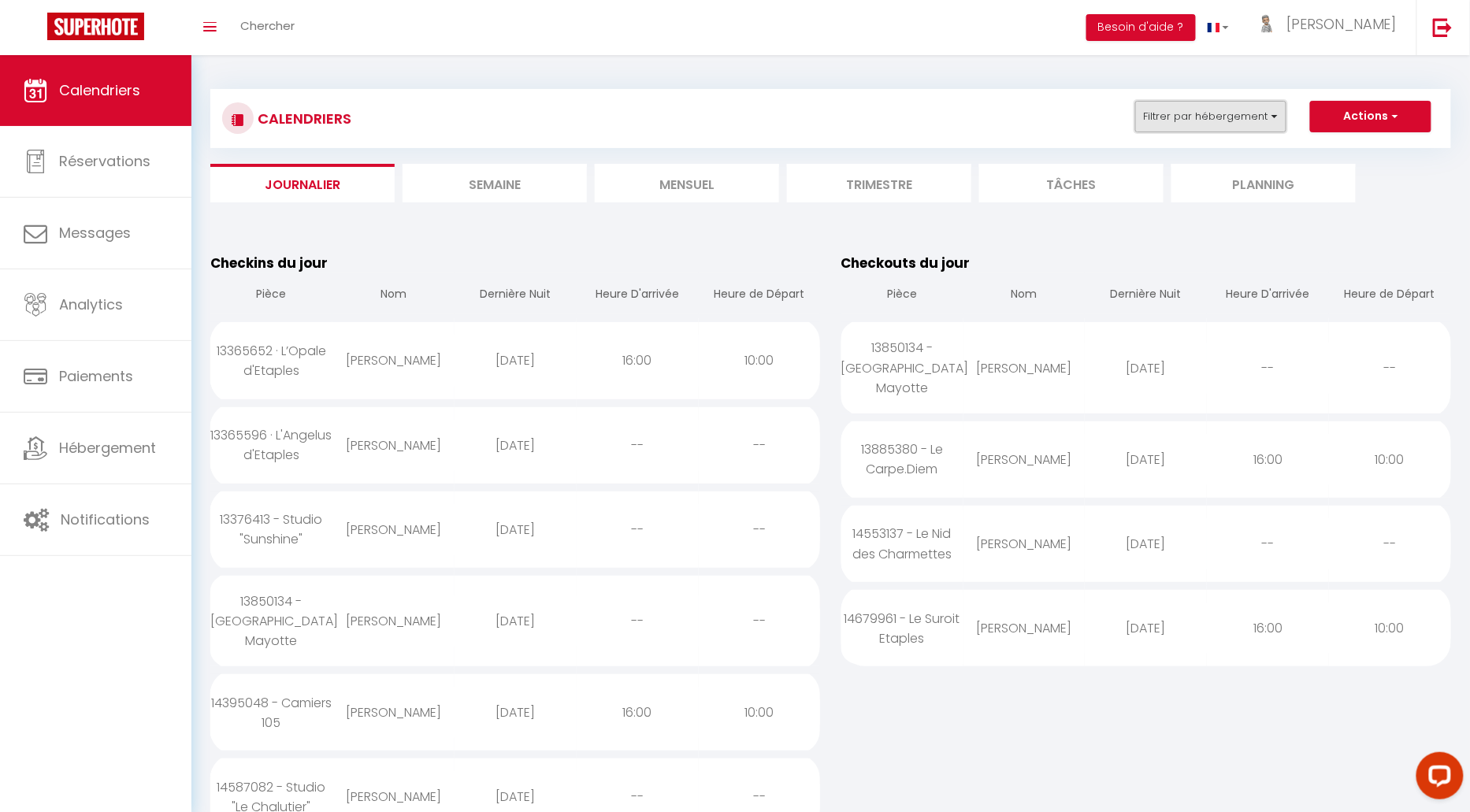
click at [1201, 118] on button "Filtrer par hébergement" at bounding box center [1211, 117] width 151 height 31
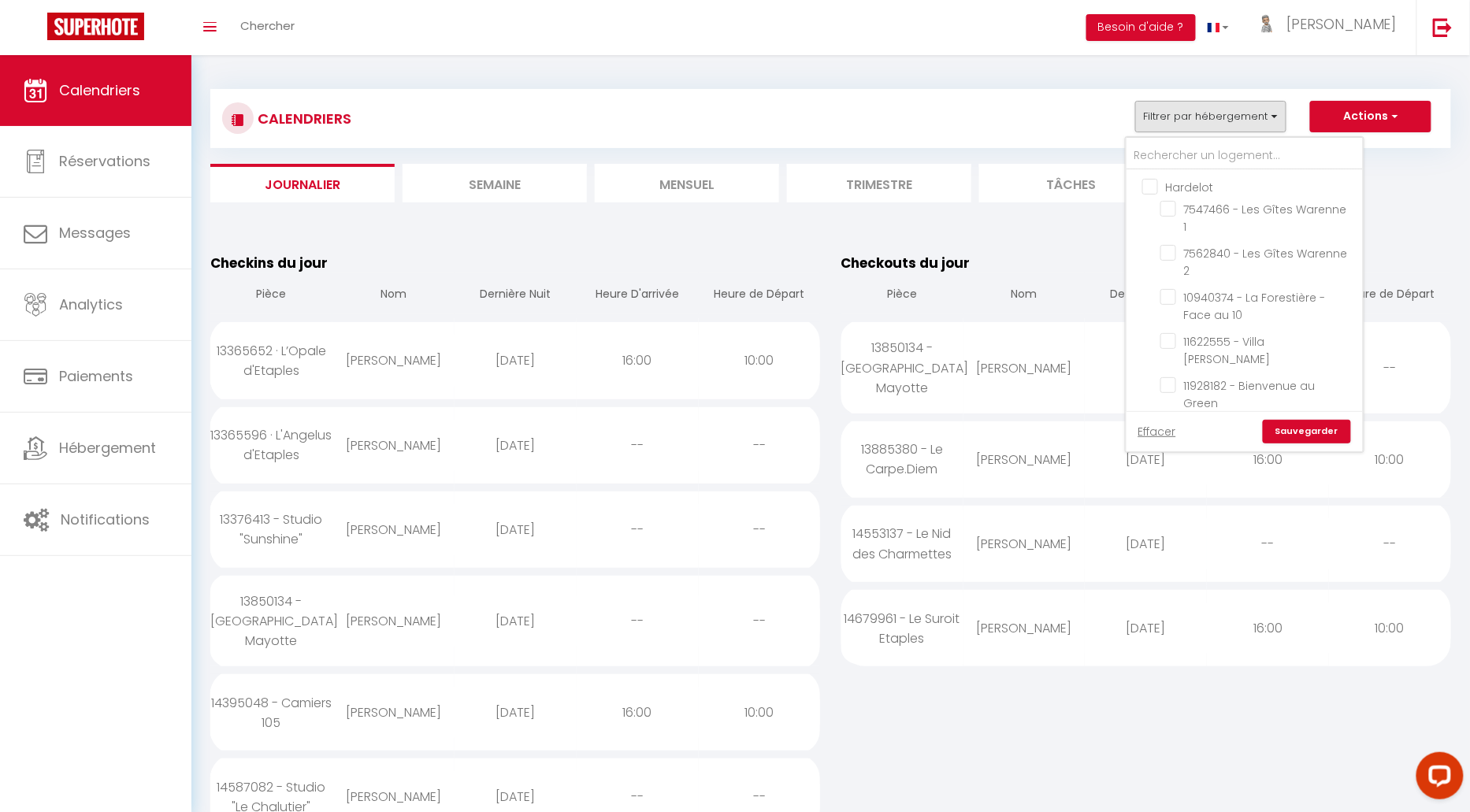
click at [1153, 187] on input "Hardelot" at bounding box center [1260, 185] width 236 height 16
checkbox input "true"
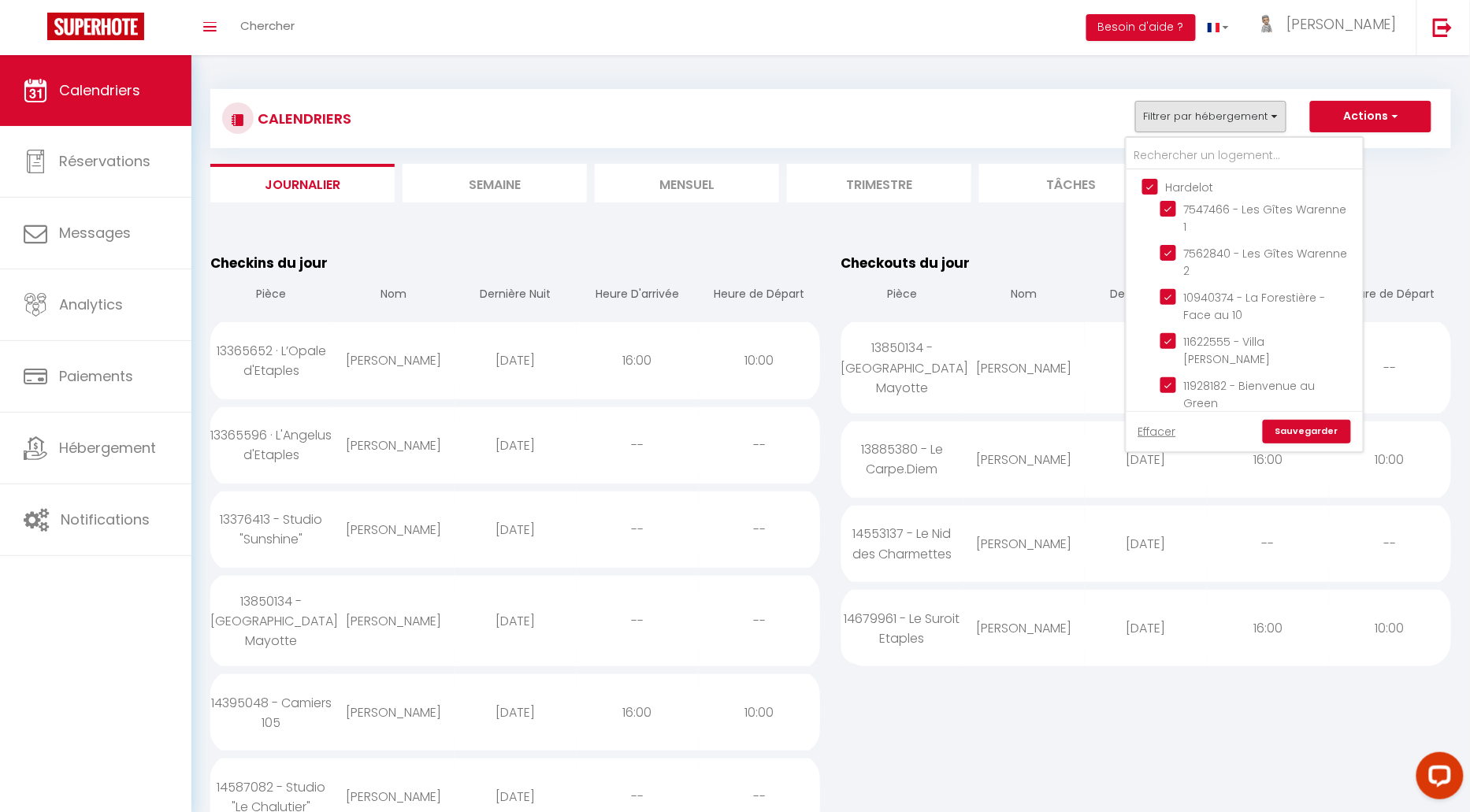
checkbox input "true"
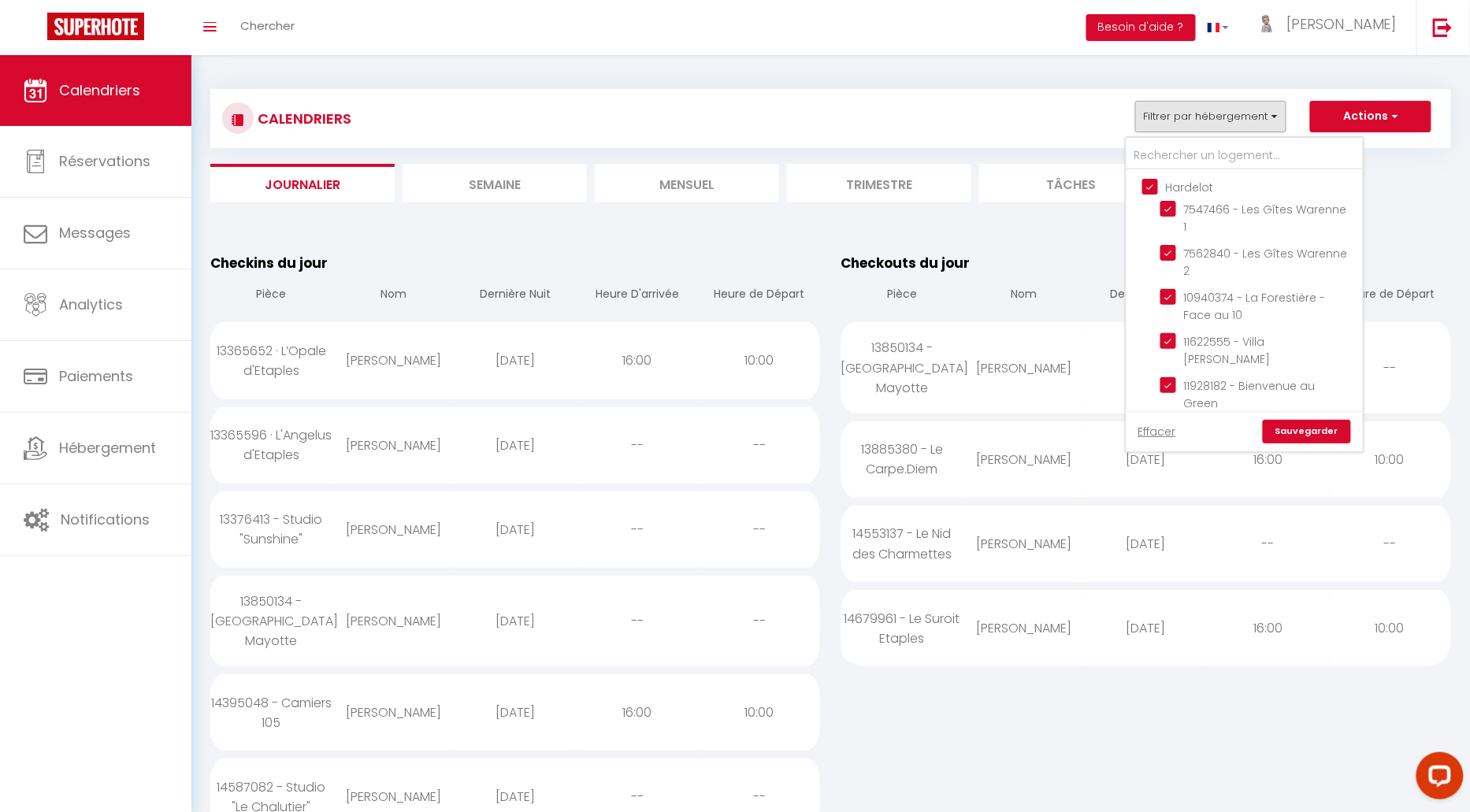
checkbox input "true"
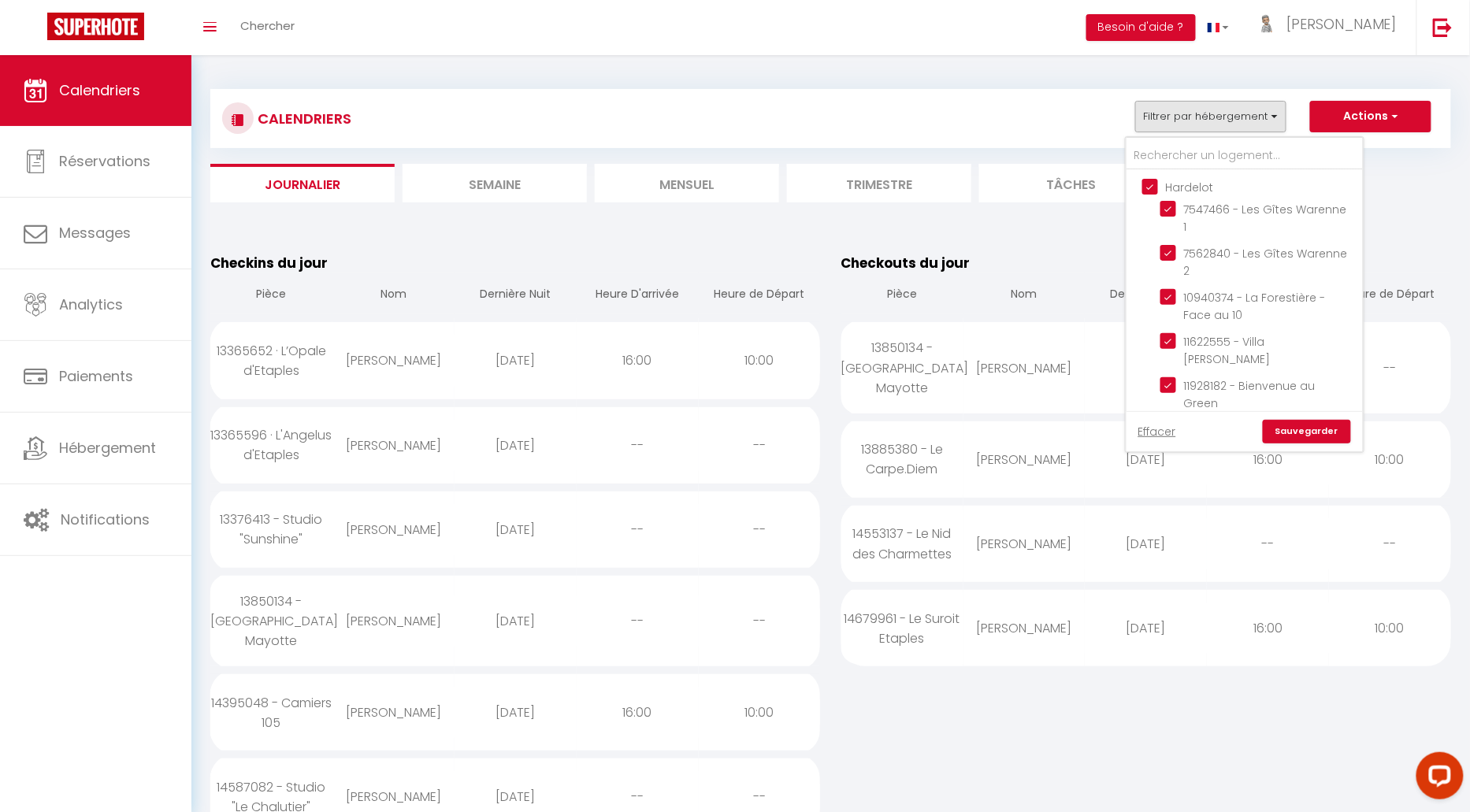
checkbox input "true"
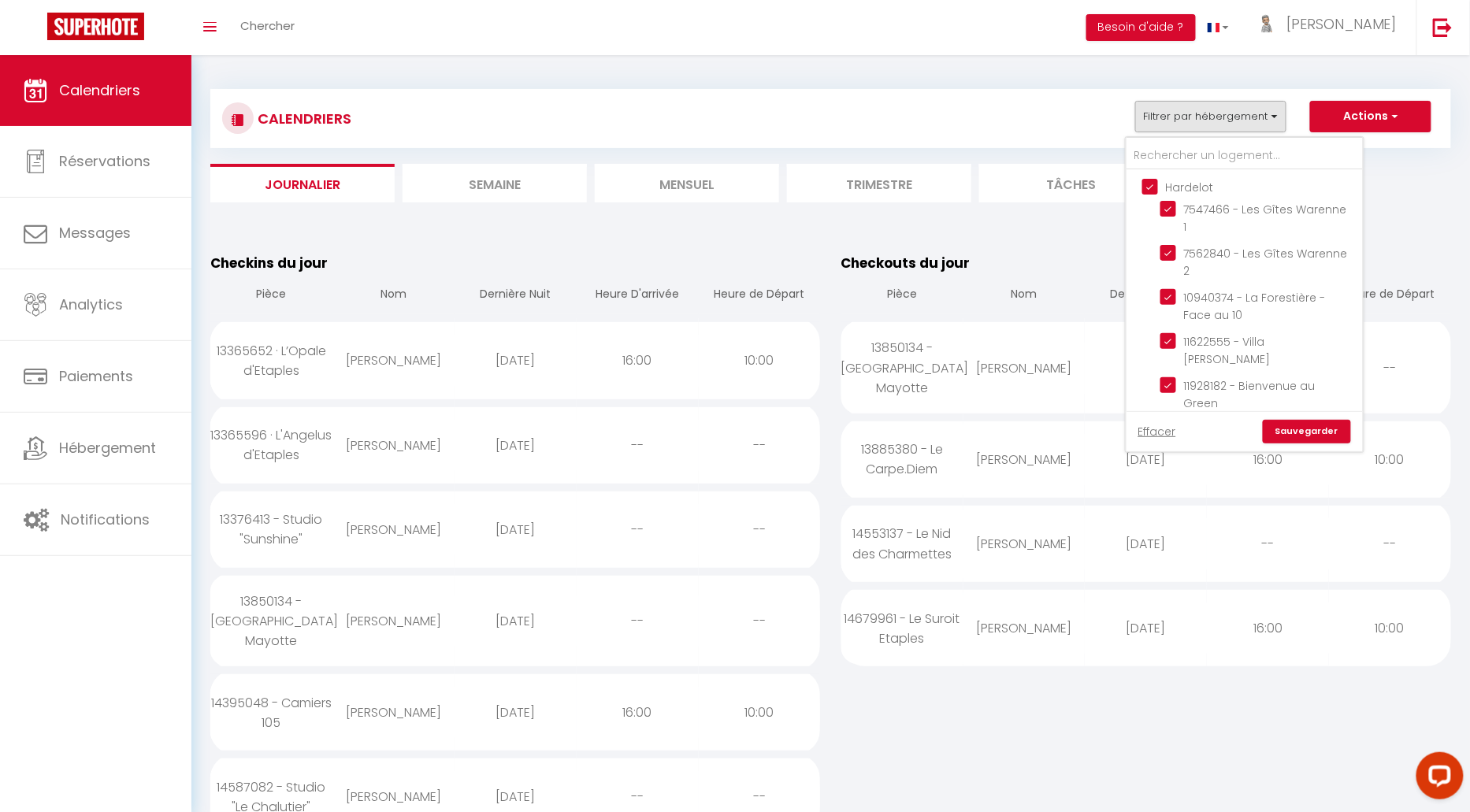
checkbox input "true"
checkbox input "false"
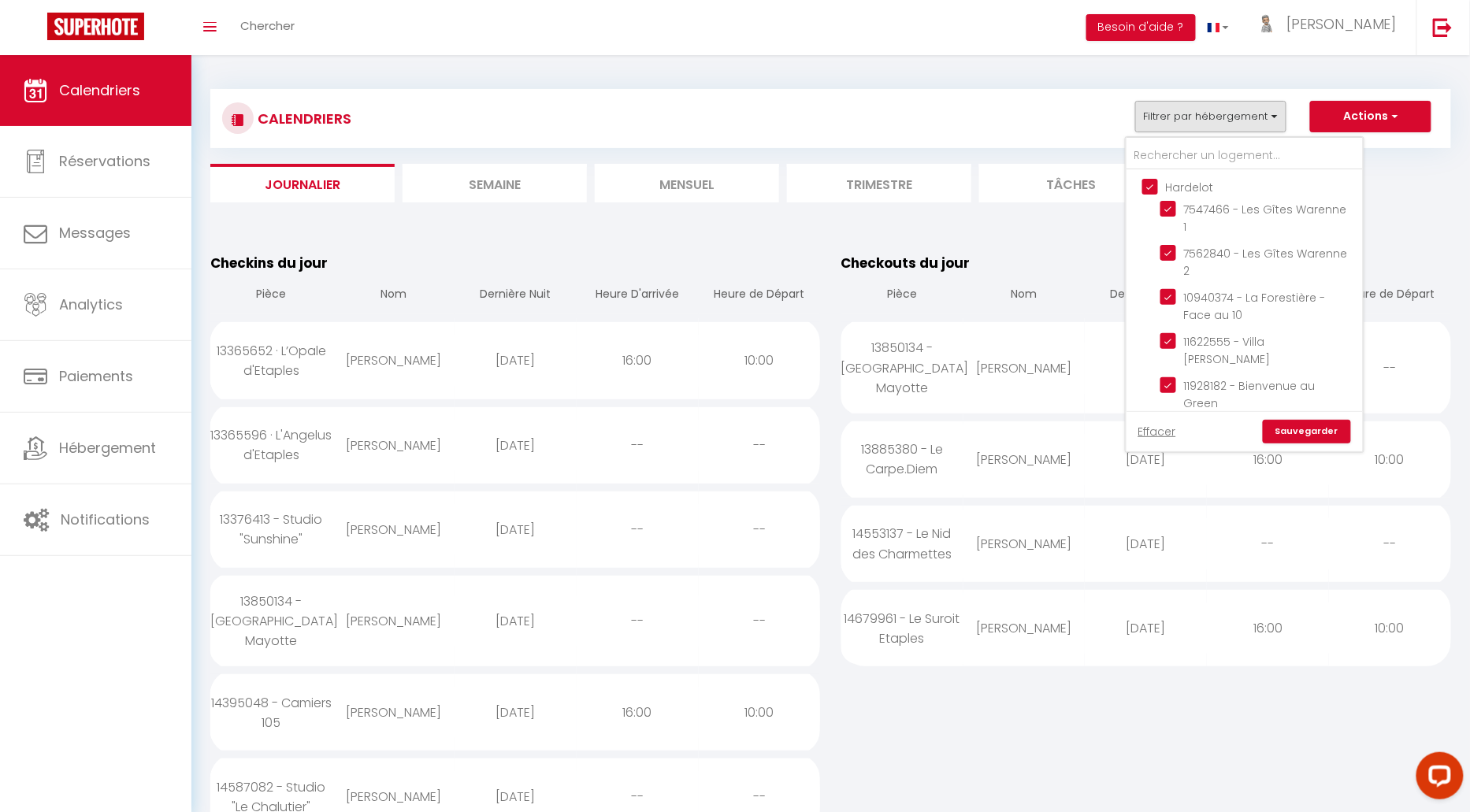
checkbox input "false"
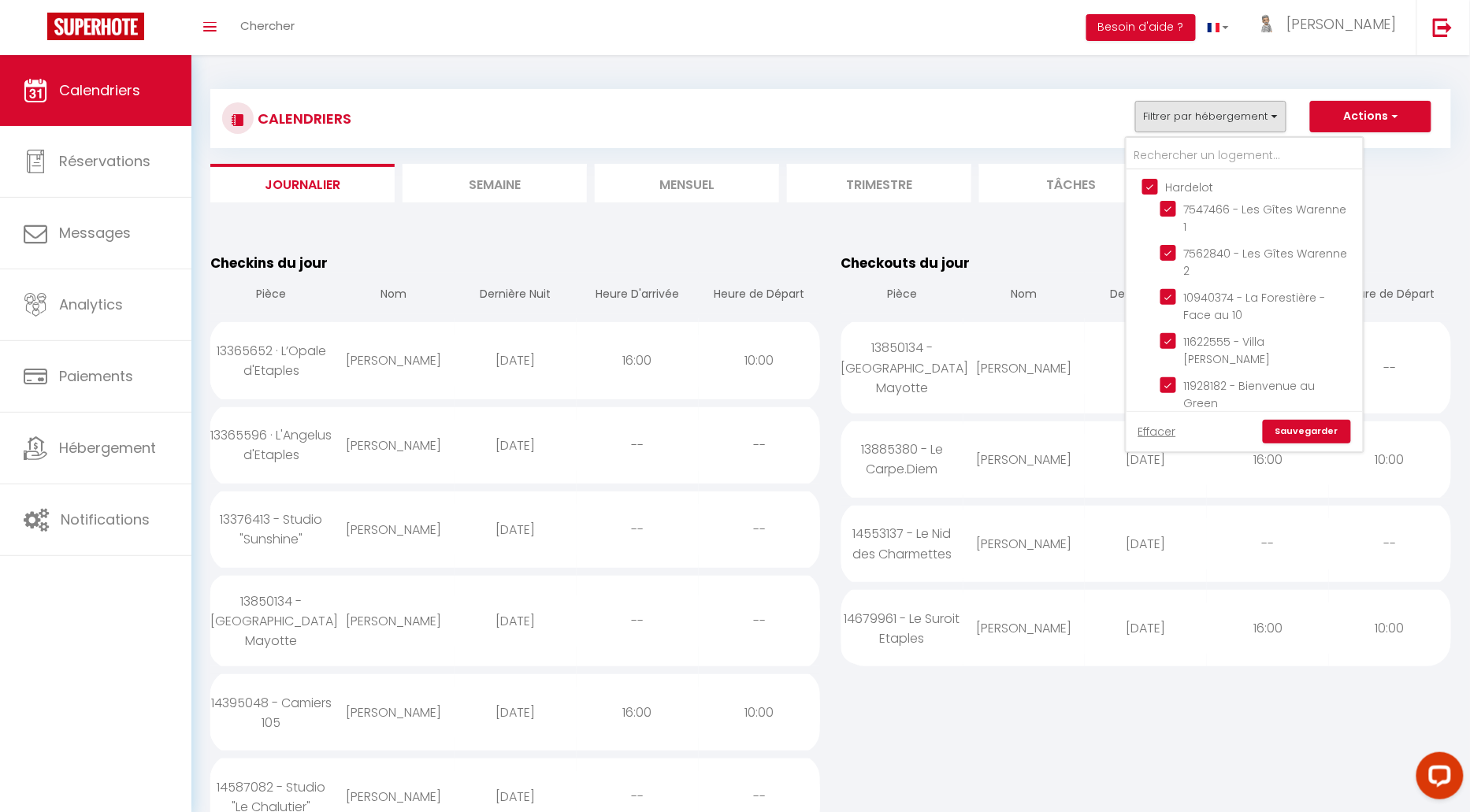
checkbox input "false"
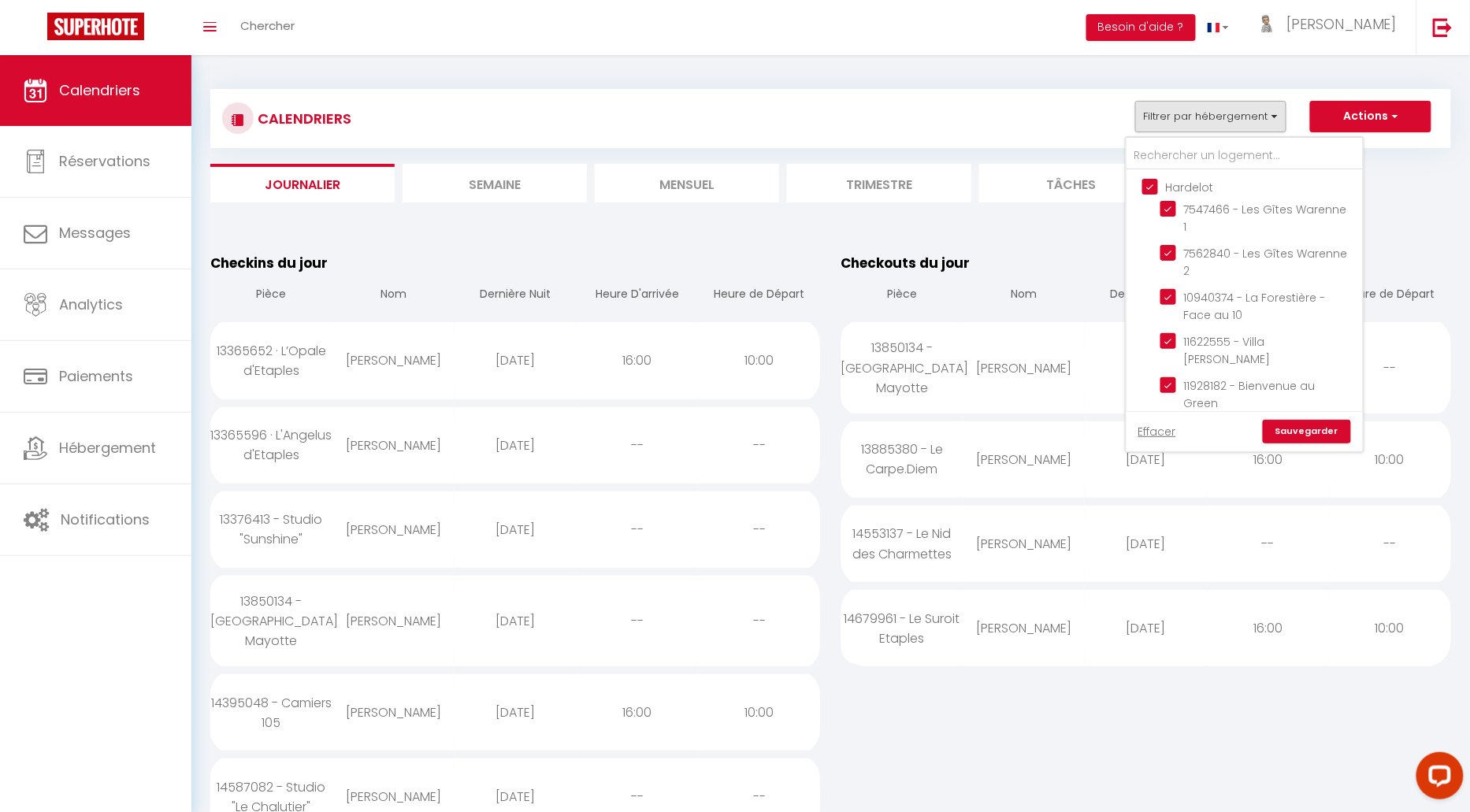
checkbox input "false"
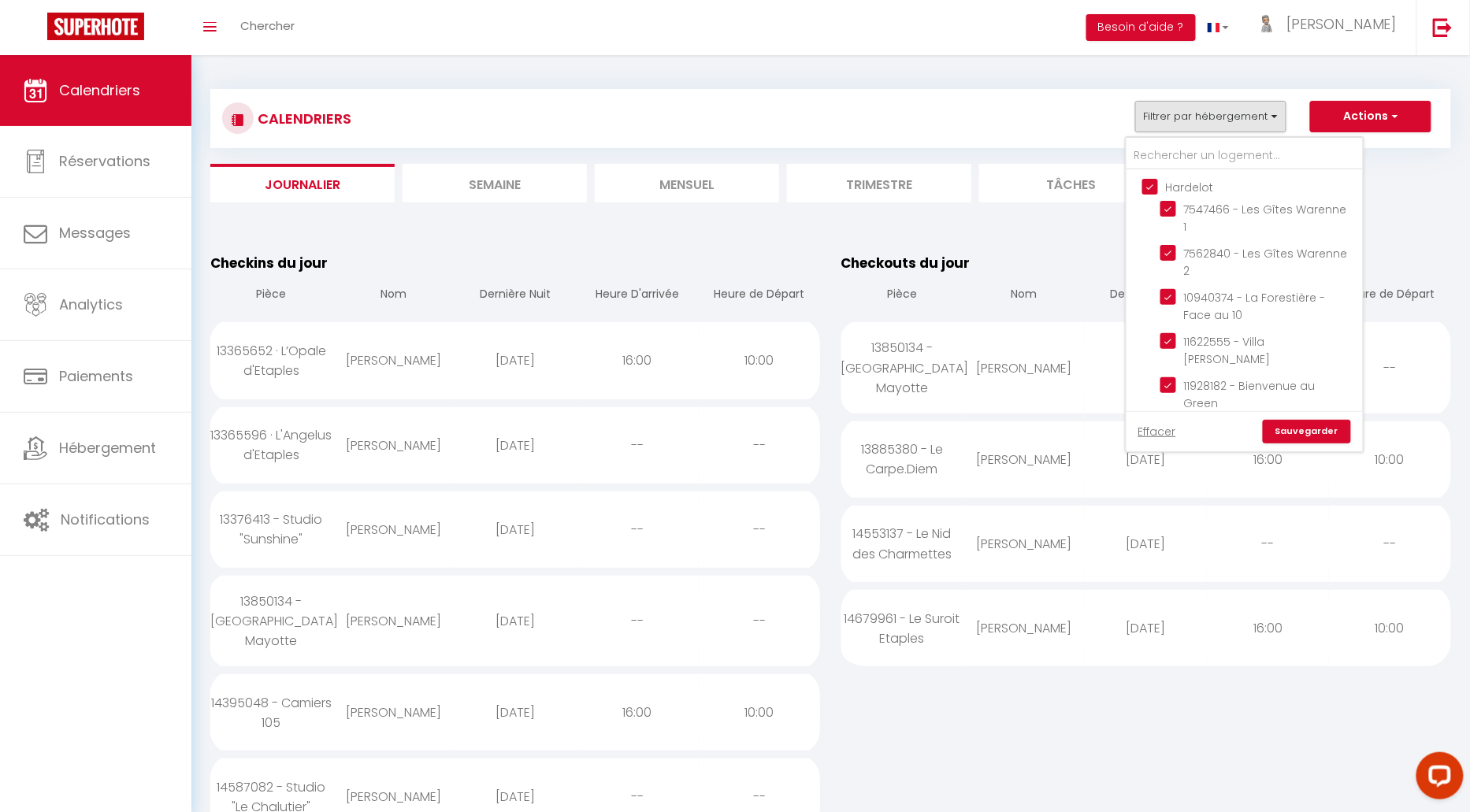
checkbox input "false"
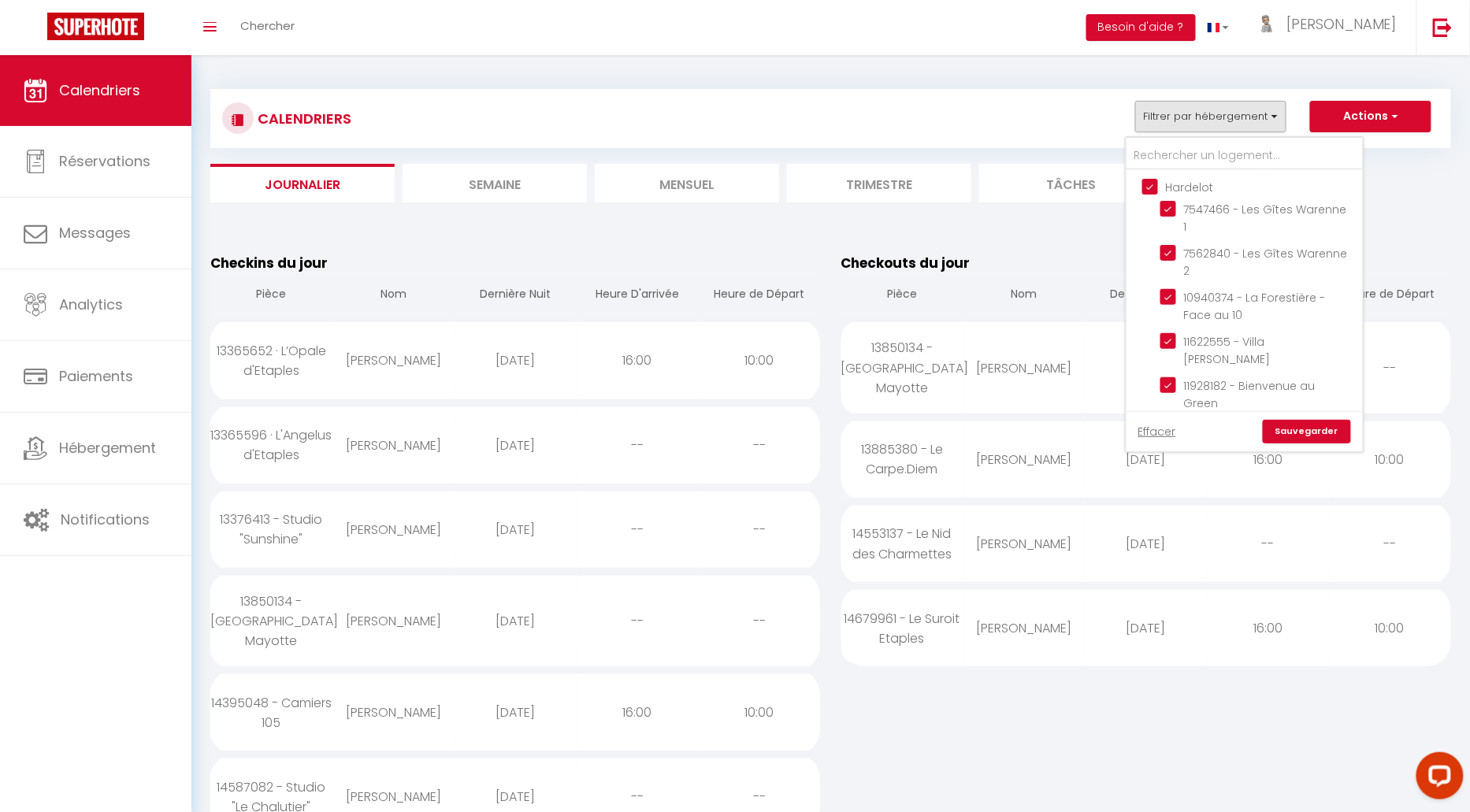
checkbox input "false"
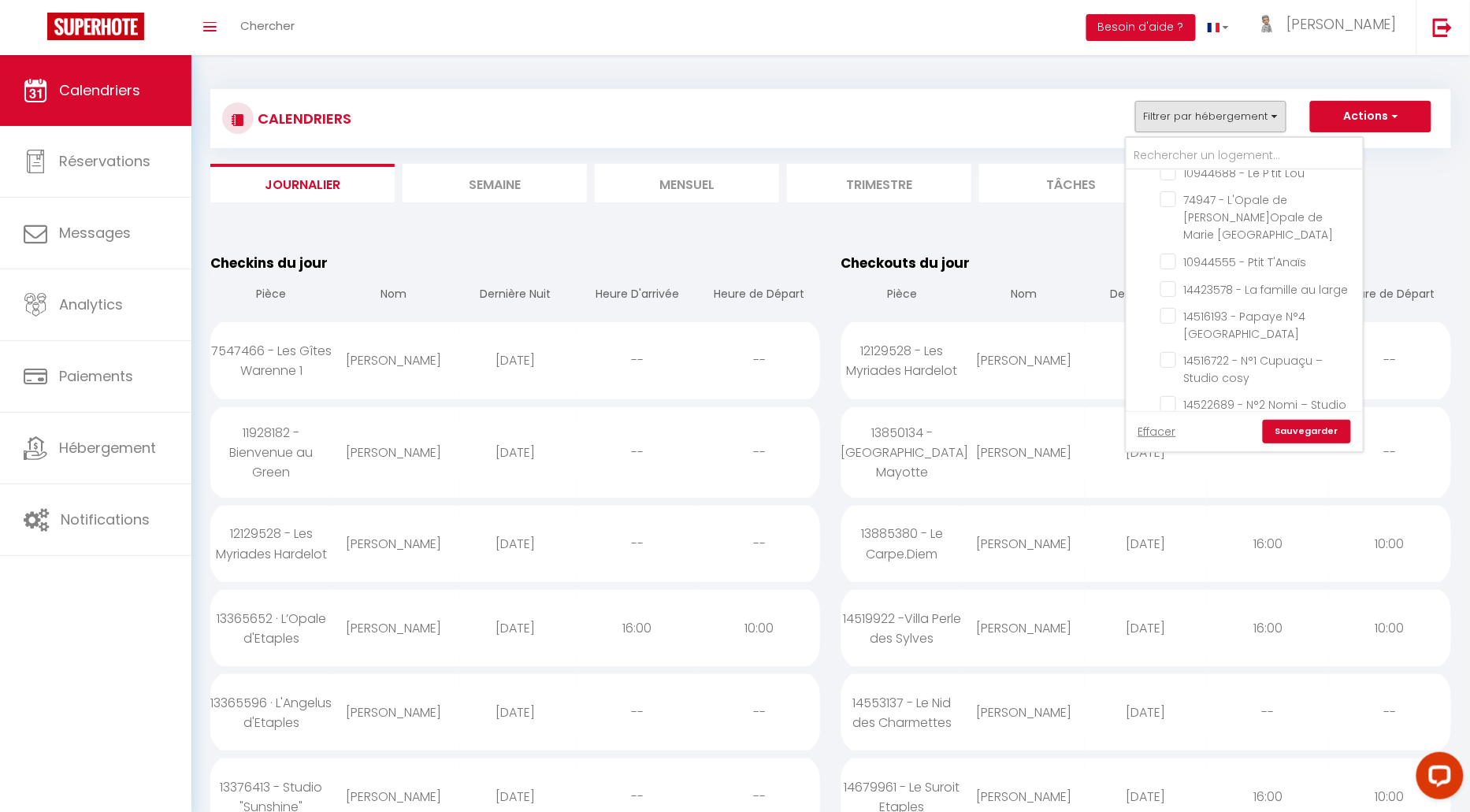
scroll to position [1387, 0]
click at [1151, 550] on input "Agence Etaples" at bounding box center [1260, 558] width 236 height 16
checkbox input "false"
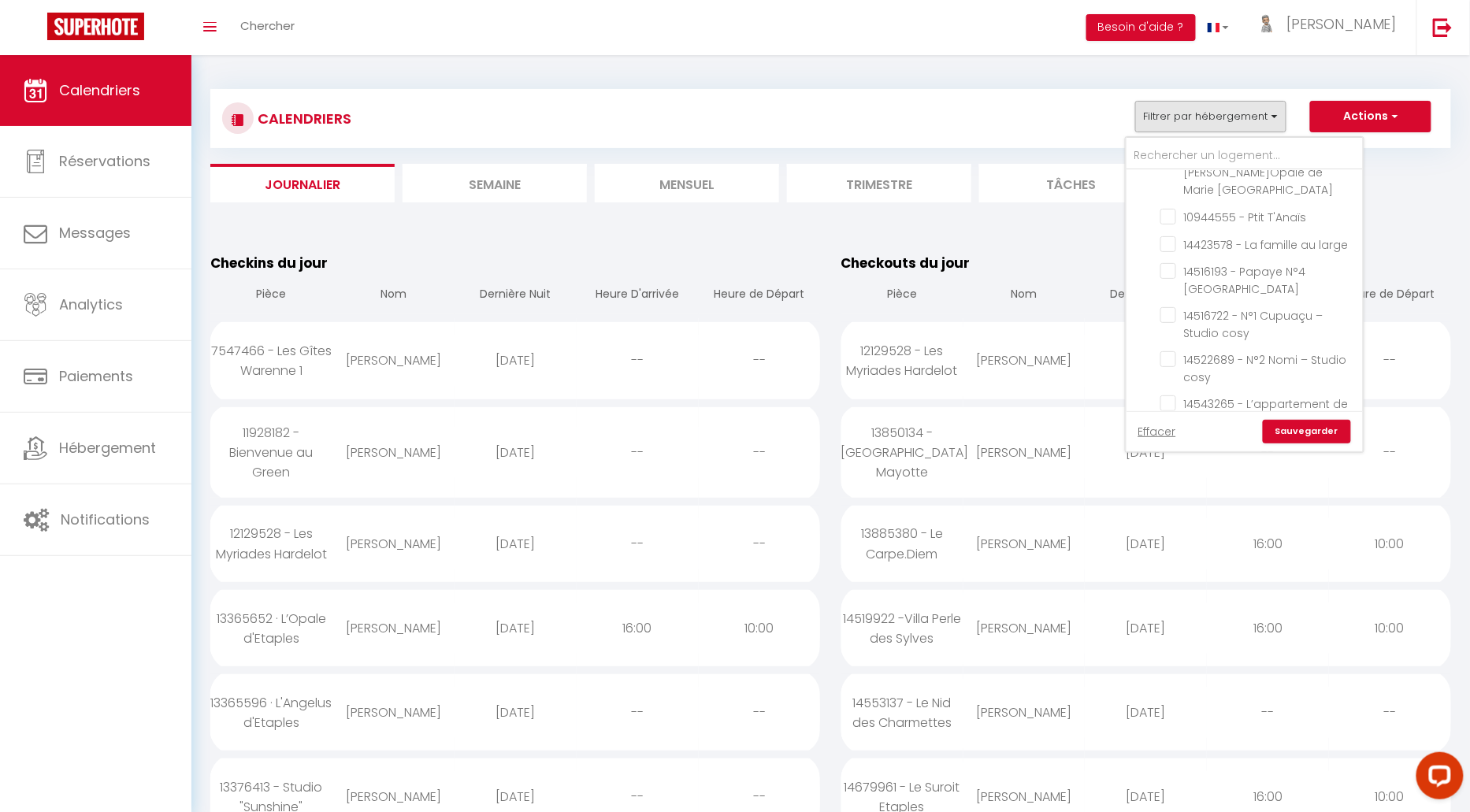
checkbox input "false"
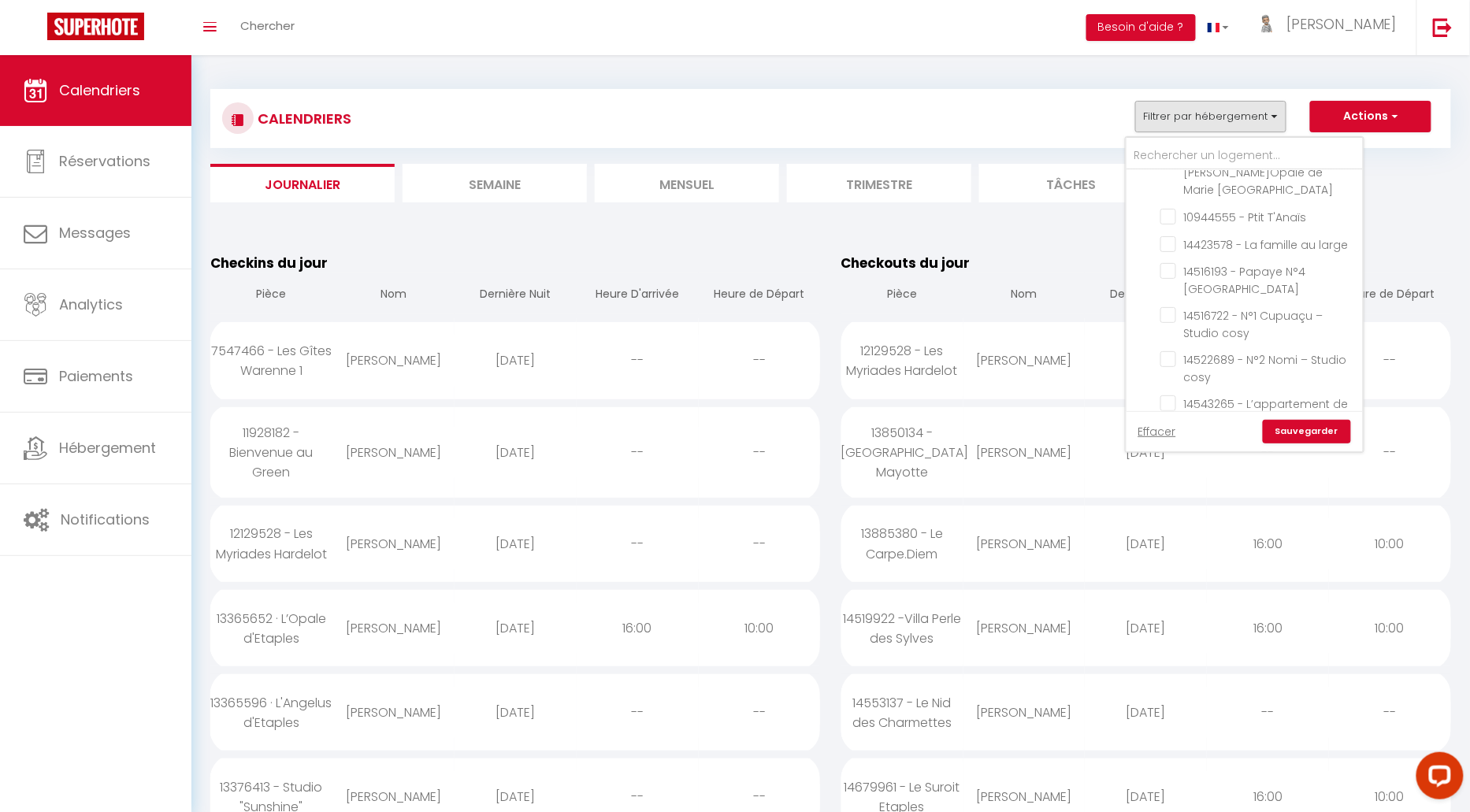
checkbox input "false"
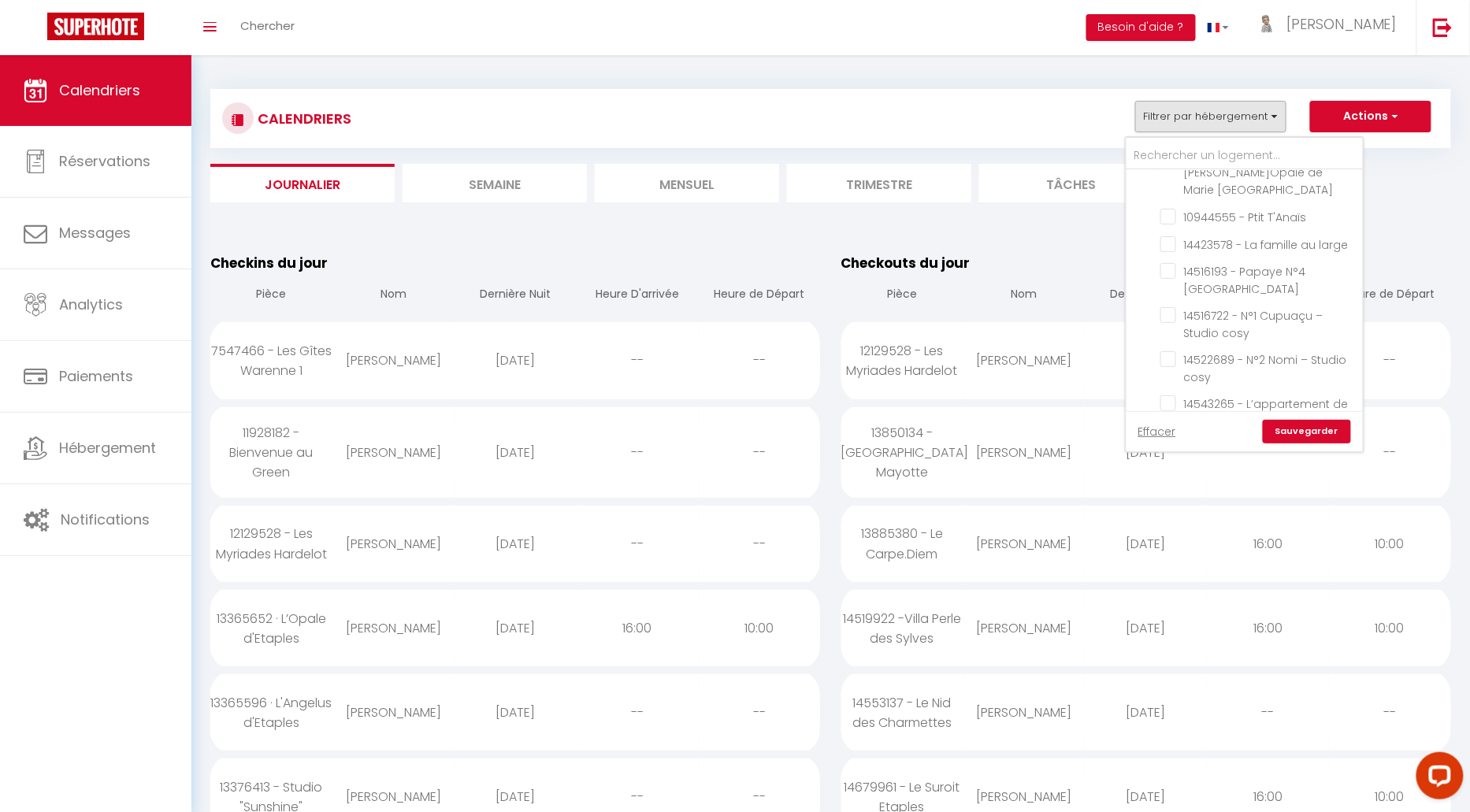
checkbox input "false"
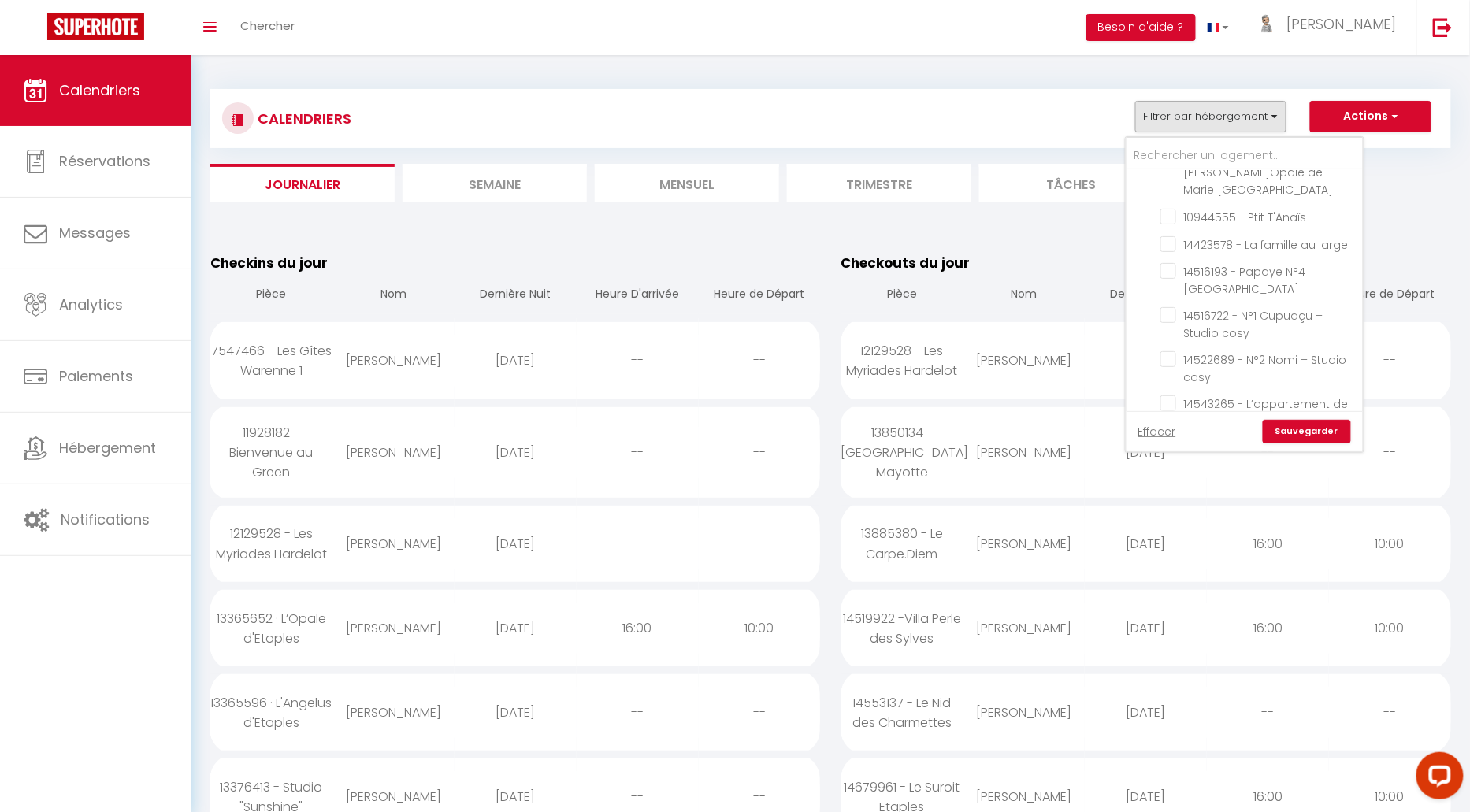
checkbox input "false"
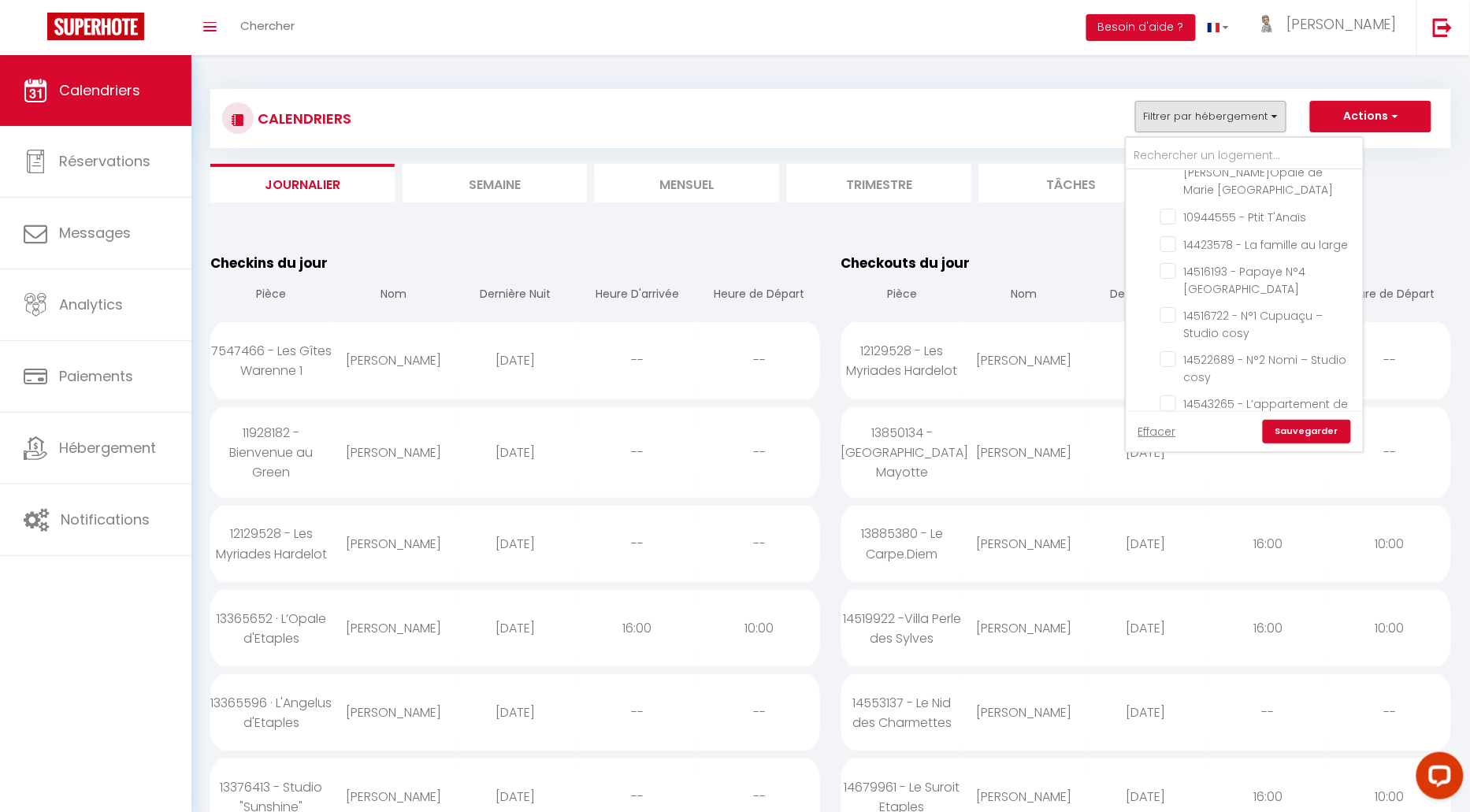
checkbox input "false"
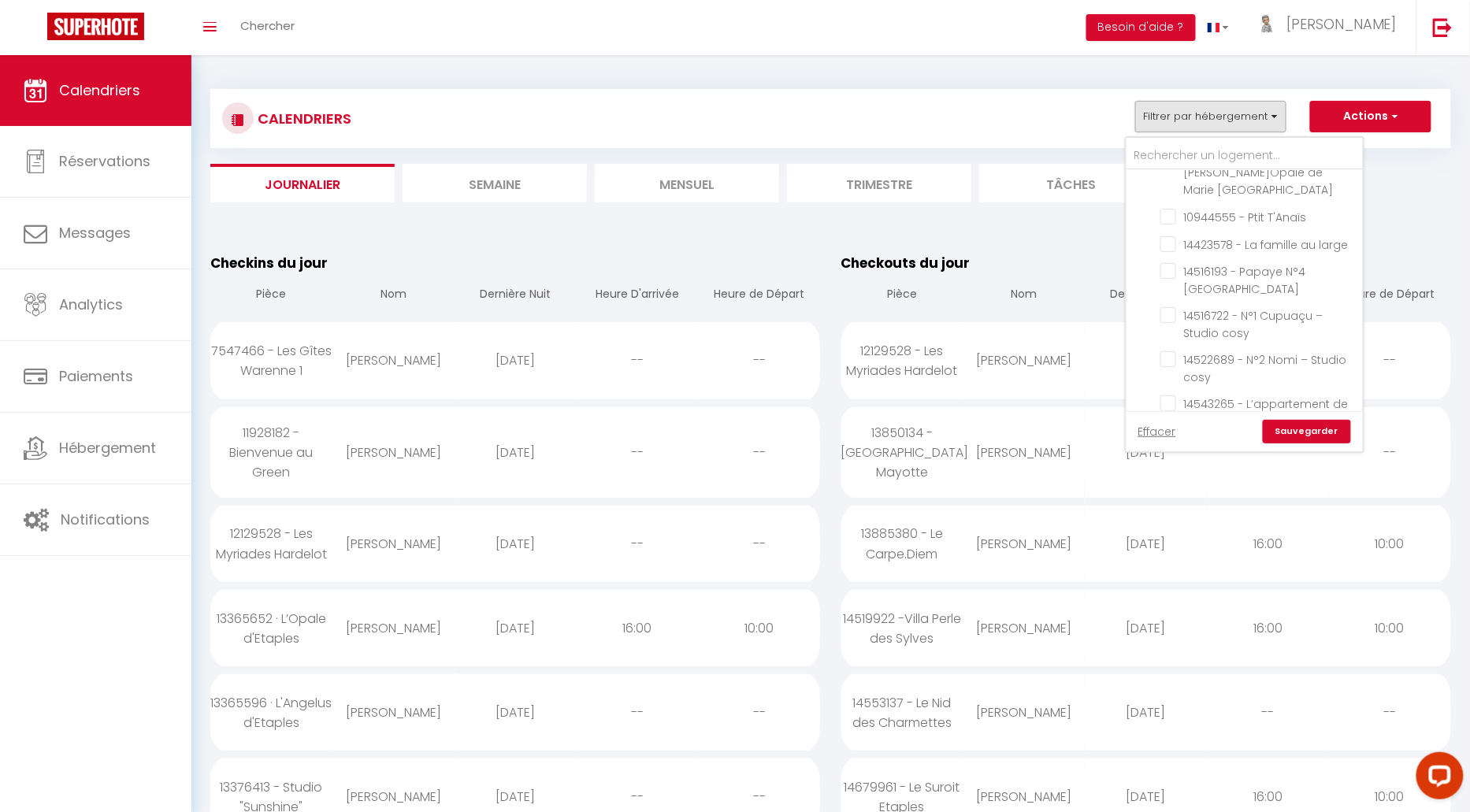
checkbox input "false"
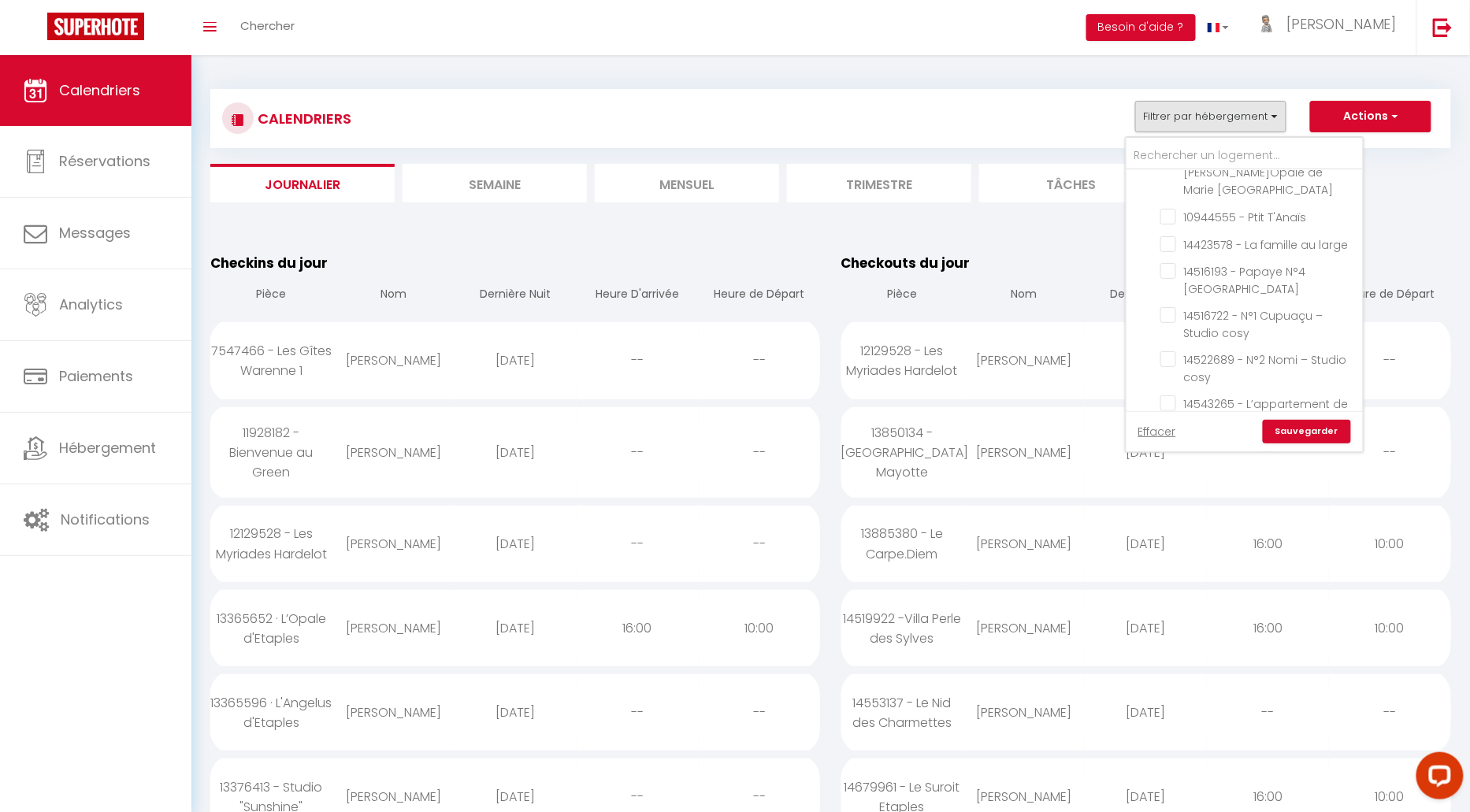
checkbox input "false"
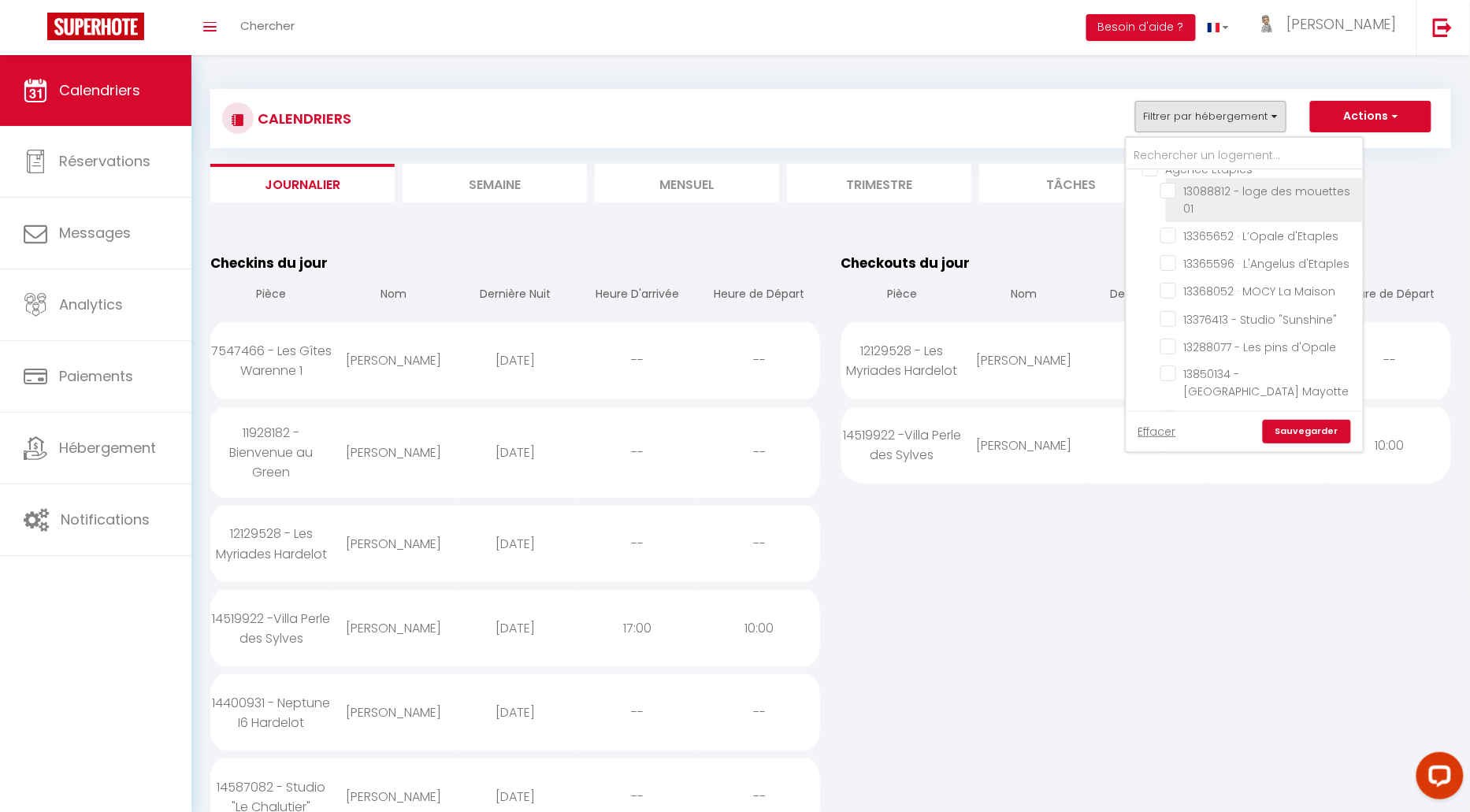
scroll to position [1927, 0]
click at [1151, 553] on input "Contrat à La Carte" at bounding box center [1260, 560] width 236 height 16
click at [1171, 665] on input "14587082 - Studio "Le Chalutier"" at bounding box center [1258, 672] width 197 height 16
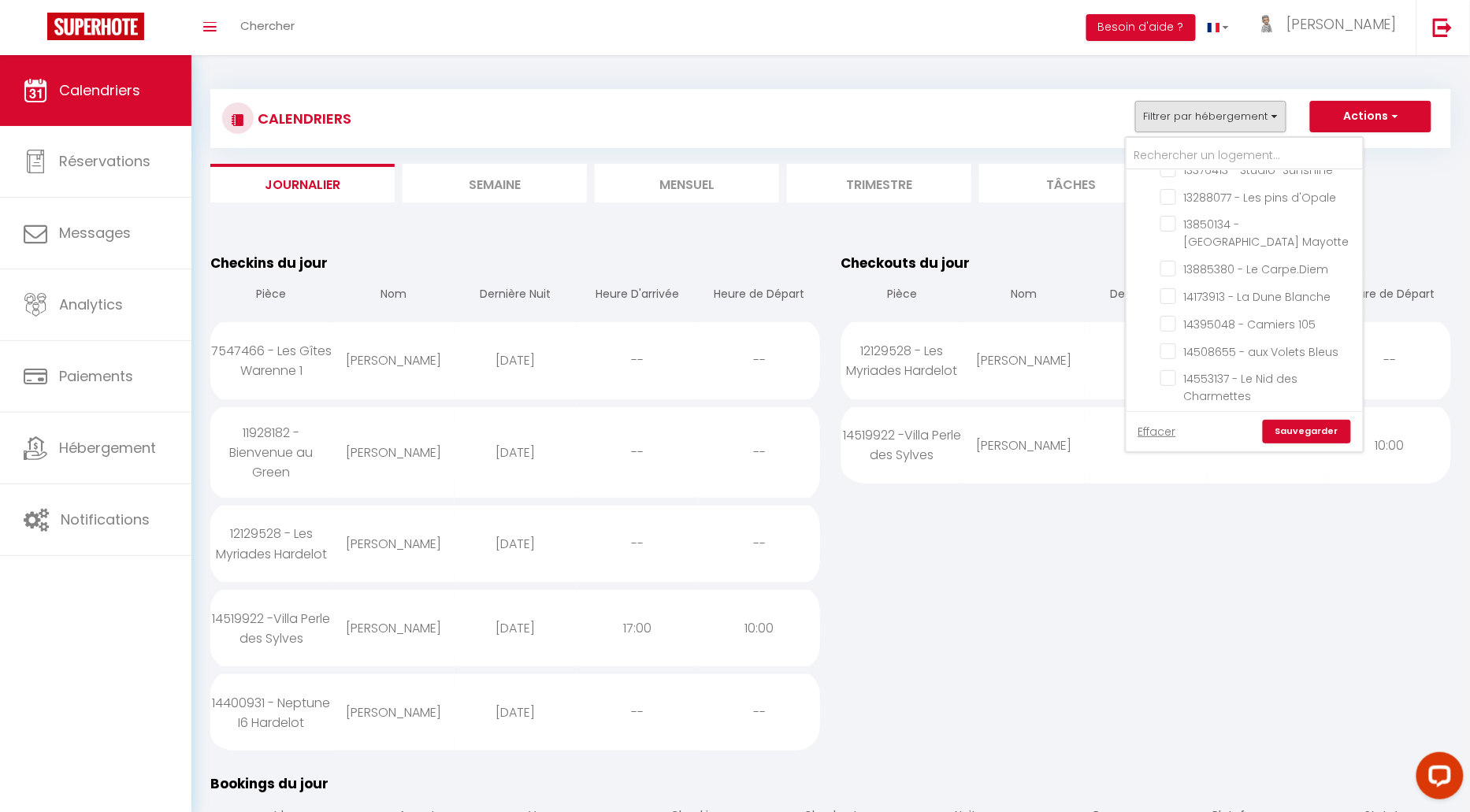
click at [1313, 430] on link "Sauvegarder" at bounding box center [1306, 431] width 88 height 24
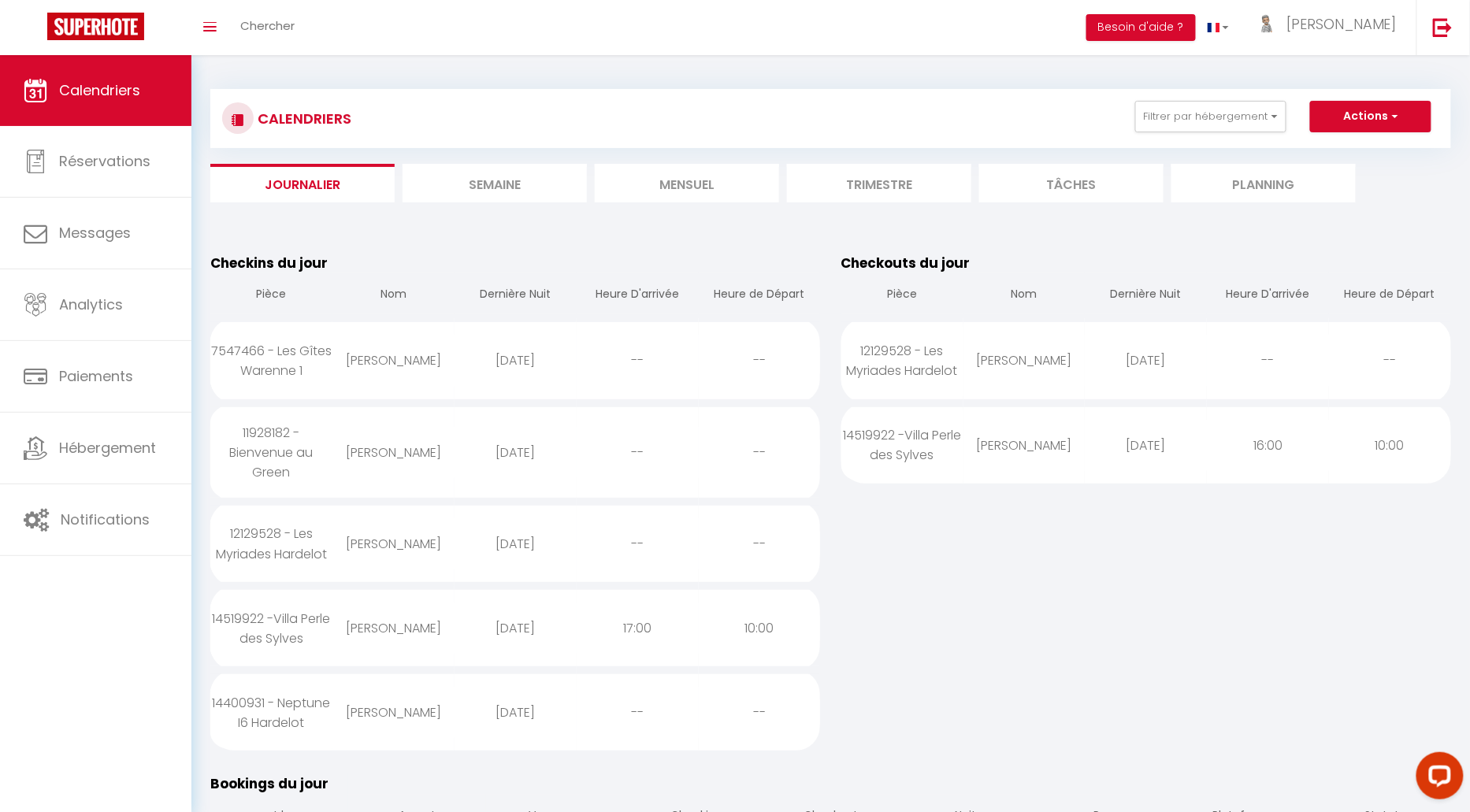
click at [505, 186] on li "Semaine" at bounding box center [495, 183] width 184 height 39
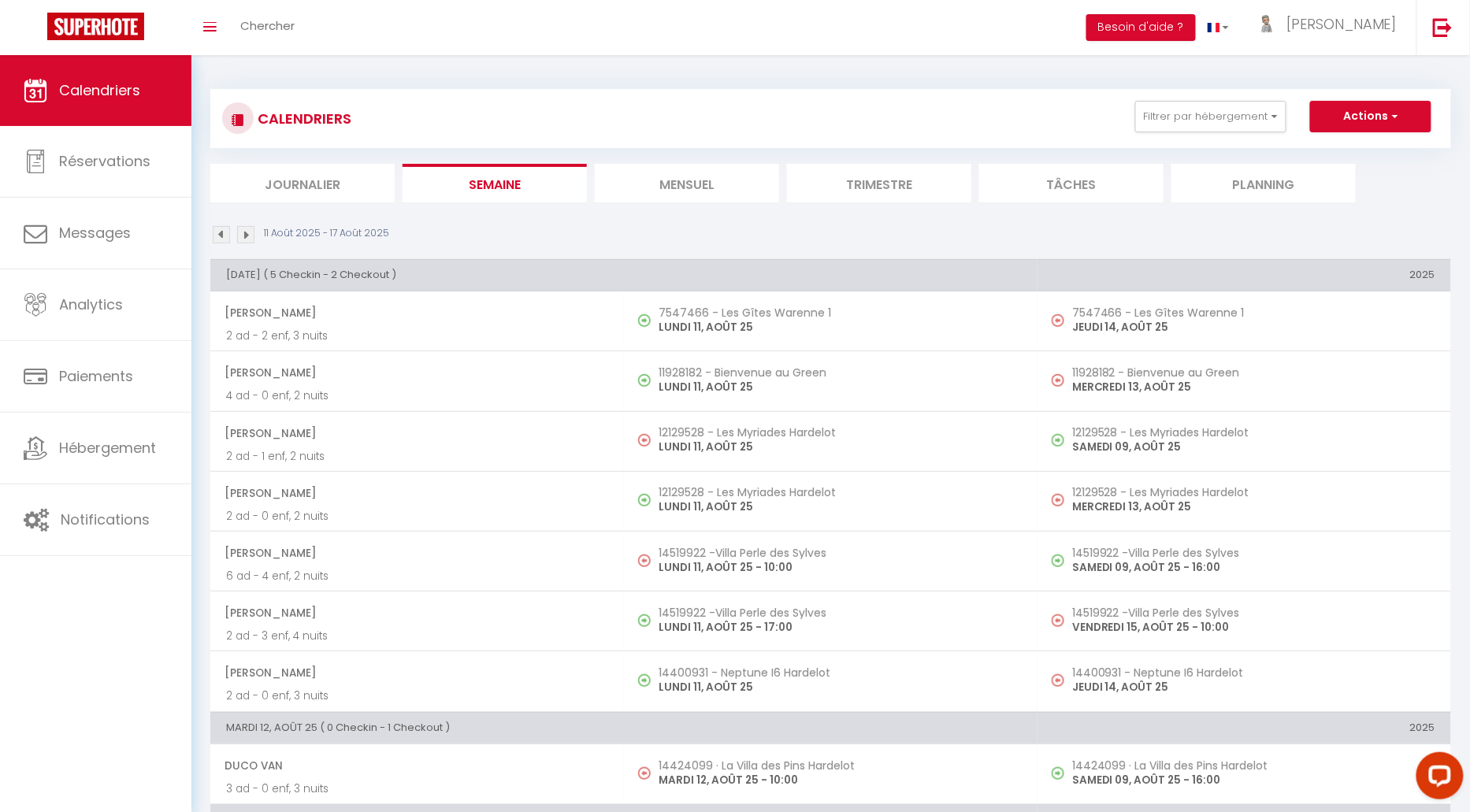
click at [222, 236] on img at bounding box center [221, 234] width 17 height 17
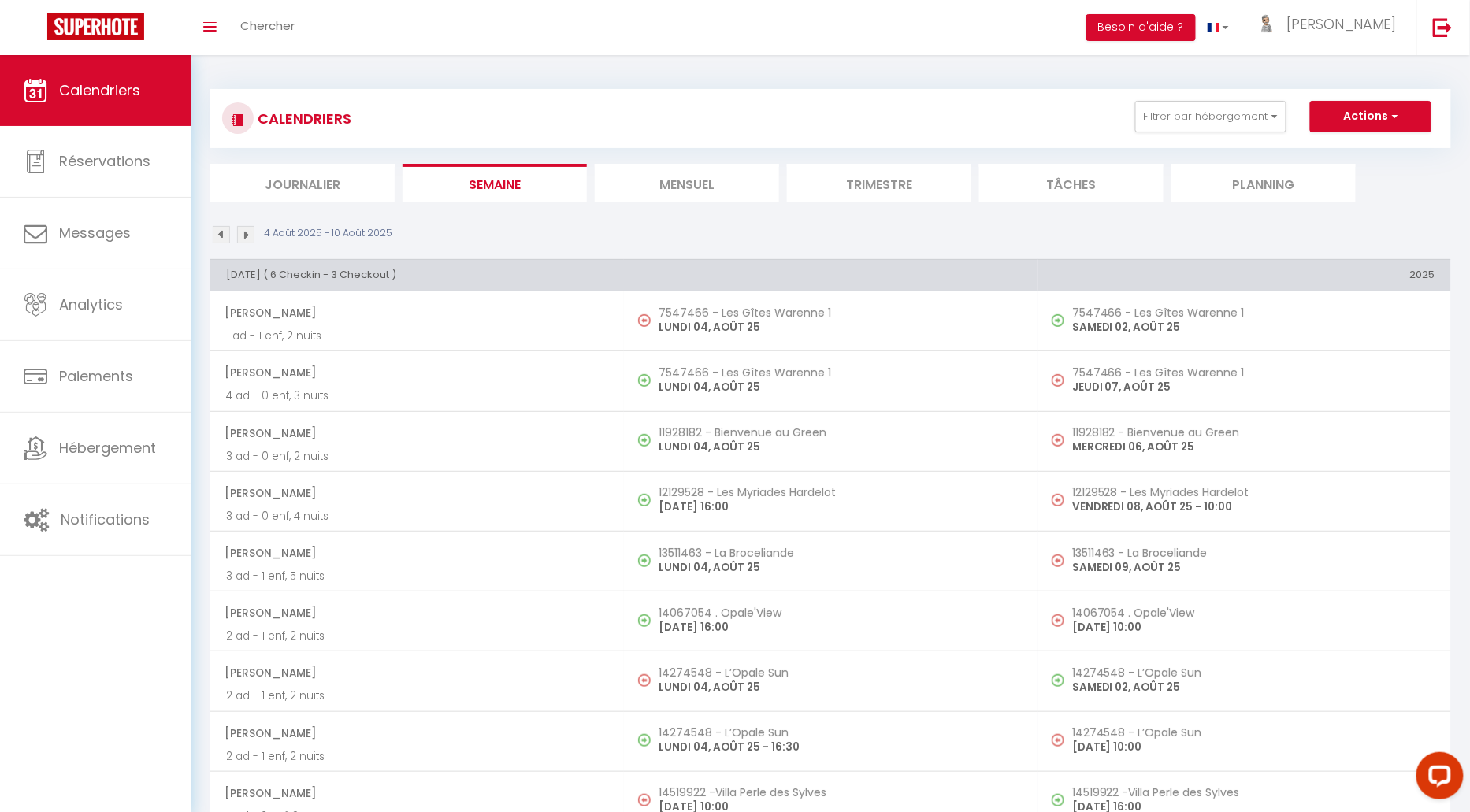
click at [685, 187] on li "Mensuel" at bounding box center [687, 183] width 184 height 39
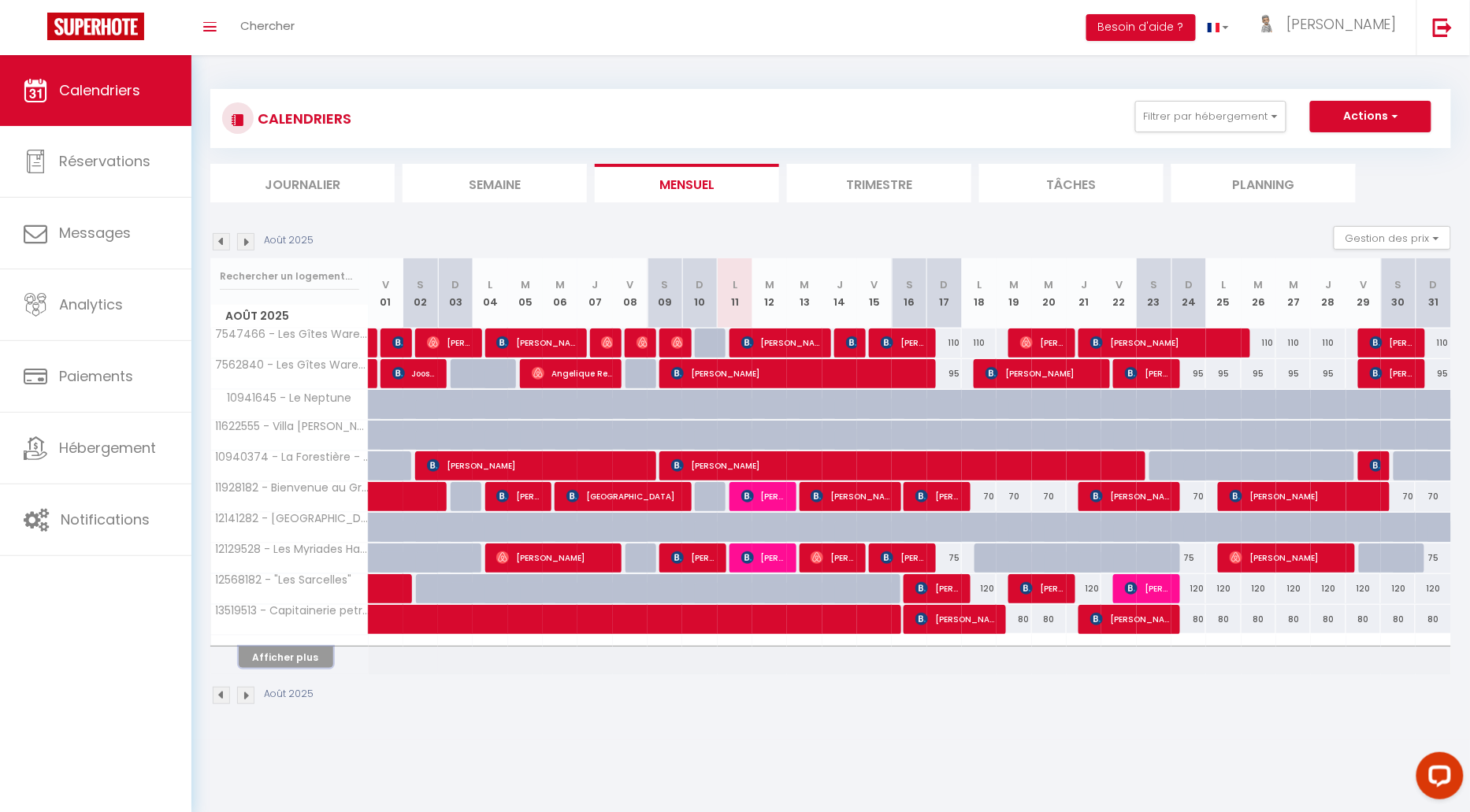
click at [300, 652] on button "Afficher plus" at bounding box center [286, 657] width 95 height 21
